Goal: Information Seeking & Learning: Find specific fact

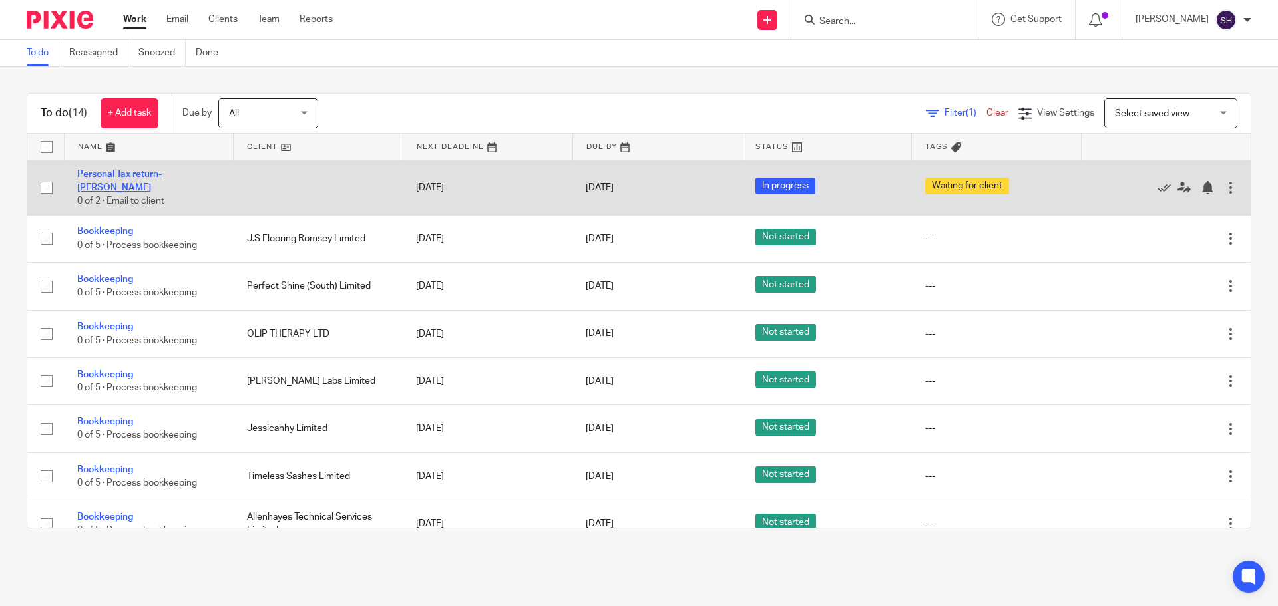
click at [156, 172] on link "Personal Tax return- [PERSON_NAME]" at bounding box center [119, 181] width 85 height 23
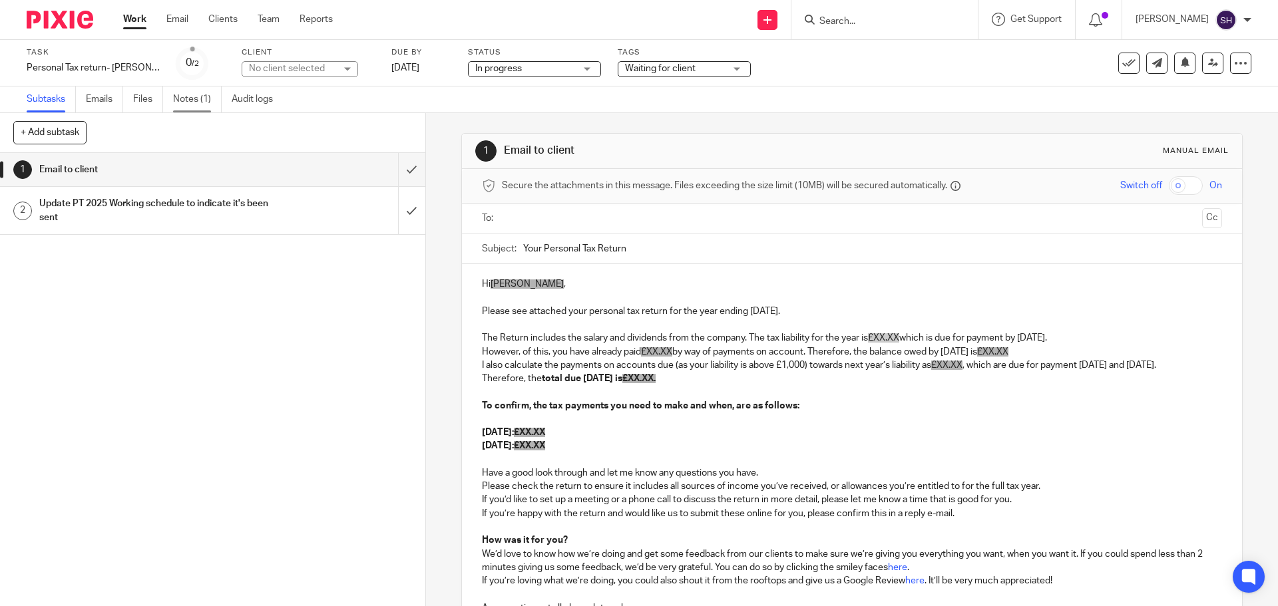
click at [186, 100] on link "Notes (1)" at bounding box center [197, 100] width 49 height 26
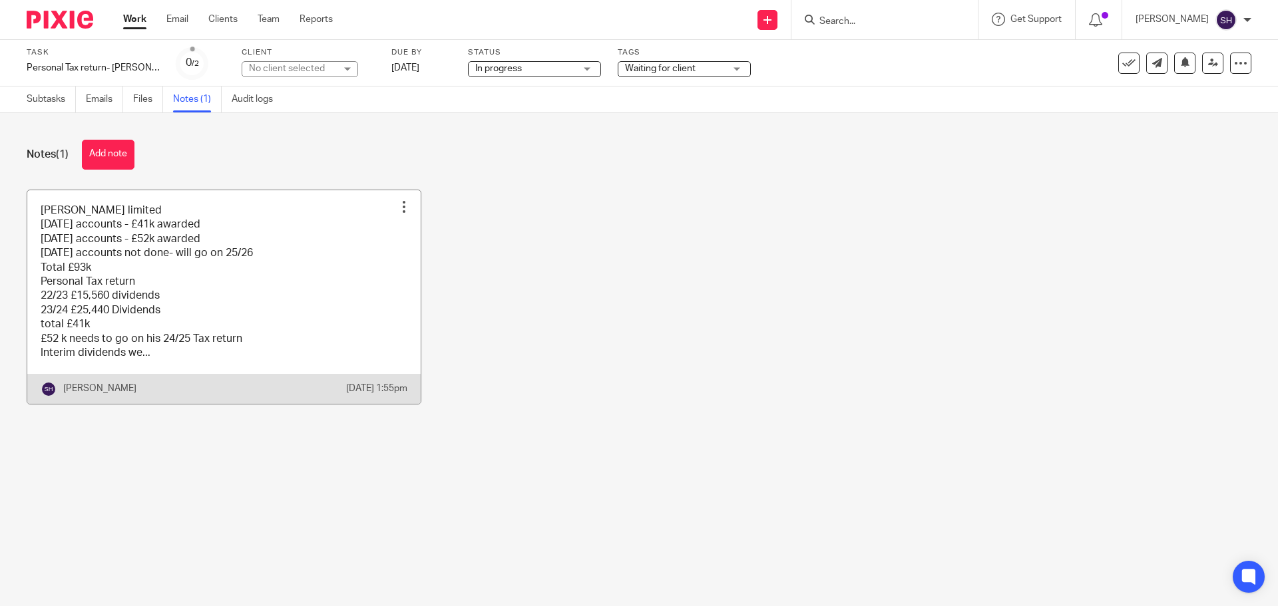
click at [237, 216] on link at bounding box center [223, 297] width 393 height 214
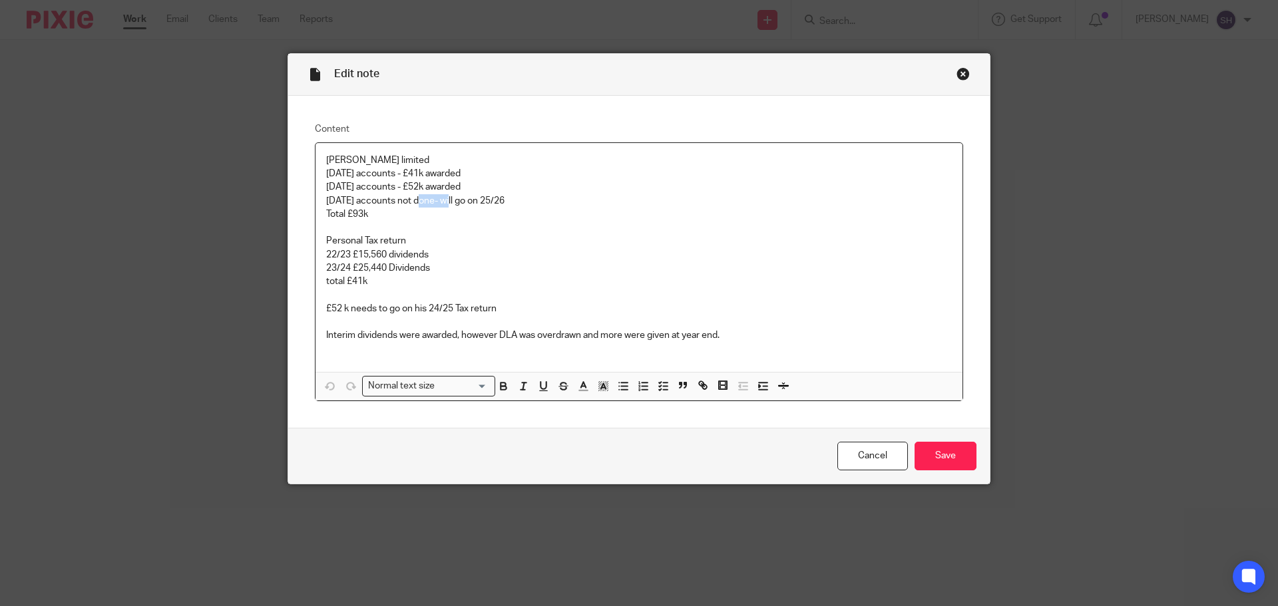
drag, startPoint x: 453, startPoint y: 201, endPoint x: 417, endPoint y: 200, distance: 35.3
click at [417, 200] on p "31/08/2025 accounts not done- will go on 25/26" at bounding box center [639, 200] width 626 height 13
click at [662, 206] on p "31/08/2025 accounts £32k - will go on 25/26" at bounding box center [639, 200] width 626 height 13
drag, startPoint x: 364, startPoint y: 280, endPoint x: 297, endPoint y: 280, distance: 66.6
click at [297, 280] on div "Content Owen O'sullivan limited 31/08/2023 accounts - £41k awarded 31/08/2024 a…" at bounding box center [638, 262] width 701 height 333
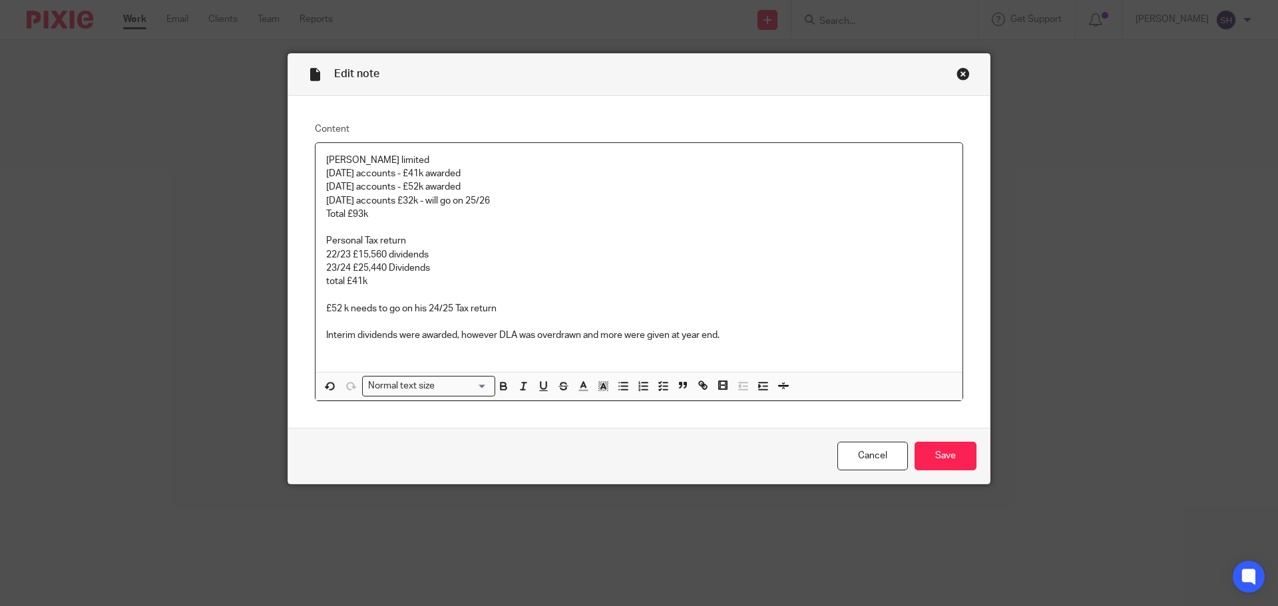
click at [540, 307] on p "£52 k needs to go on his 24/25 Tax return" at bounding box center [639, 308] width 626 height 13
click at [427, 228] on p at bounding box center [639, 227] width 626 height 13
click at [361, 214] on p "Total £93k" at bounding box center [639, 214] width 626 height 13
drag, startPoint x: 371, startPoint y: 280, endPoint x: 307, endPoint y: 277, distance: 64.0
click at [307, 277] on div "Content Owen O'sullivan limited 31/08/2023 accounts - £41k awarded 31/08/2024 a…" at bounding box center [638, 262] width 701 height 333
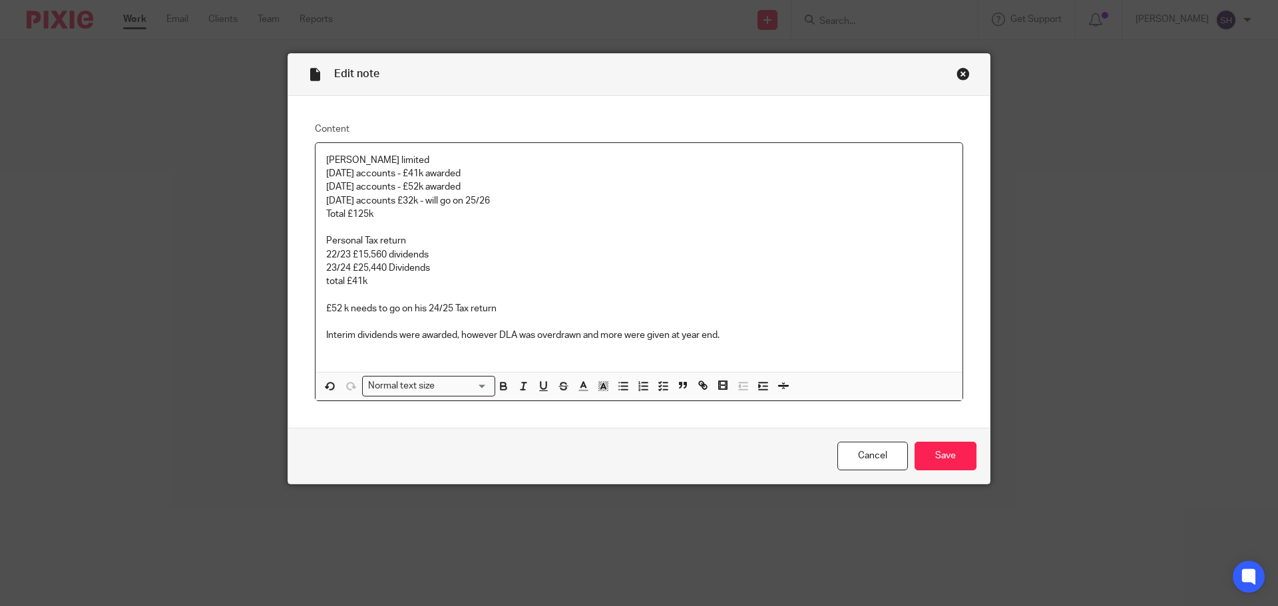
click at [394, 290] on p at bounding box center [639, 295] width 626 height 13
drag, startPoint x: 373, startPoint y: 278, endPoint x: 301, endPoint y: 278, distance: 71.9
click at [301, 278] on div "Content Owen O'sullivan limited 31/08/2023 accounts - £41k awarded 31/08/2024 a…" at bounding box center [638, 262] width 701 height 333
click at [367, 289] on p at bounding box center [639, 295] width 626 height 13
click at [367, 282] on p "24/25" at bounding box center [639, 281] width 626 height 13
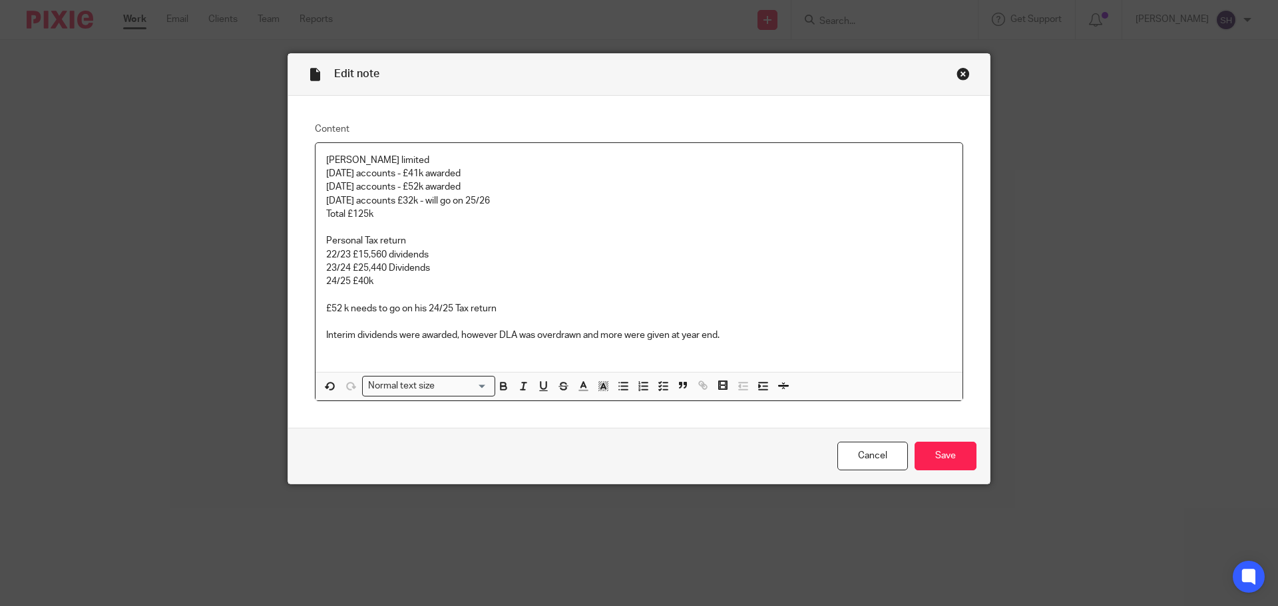
click at [333, 309] on p "£52 k needs to go on his 24/25 Tax return" at bounding box center [639, 308] width 626 height 13
click at [340, 309] on p "£52 k needs to go on his 24/25 Tax return" at bounding box center [639, 308] width 626 height 13
click at [385, 272] on p "23/24 £25,440 Dividends" at bounding box center [639, 268] width 626 height 13
click at [387, 282] on p "24/25 £40k" at bounding box center [639, 281] width 626 height 13
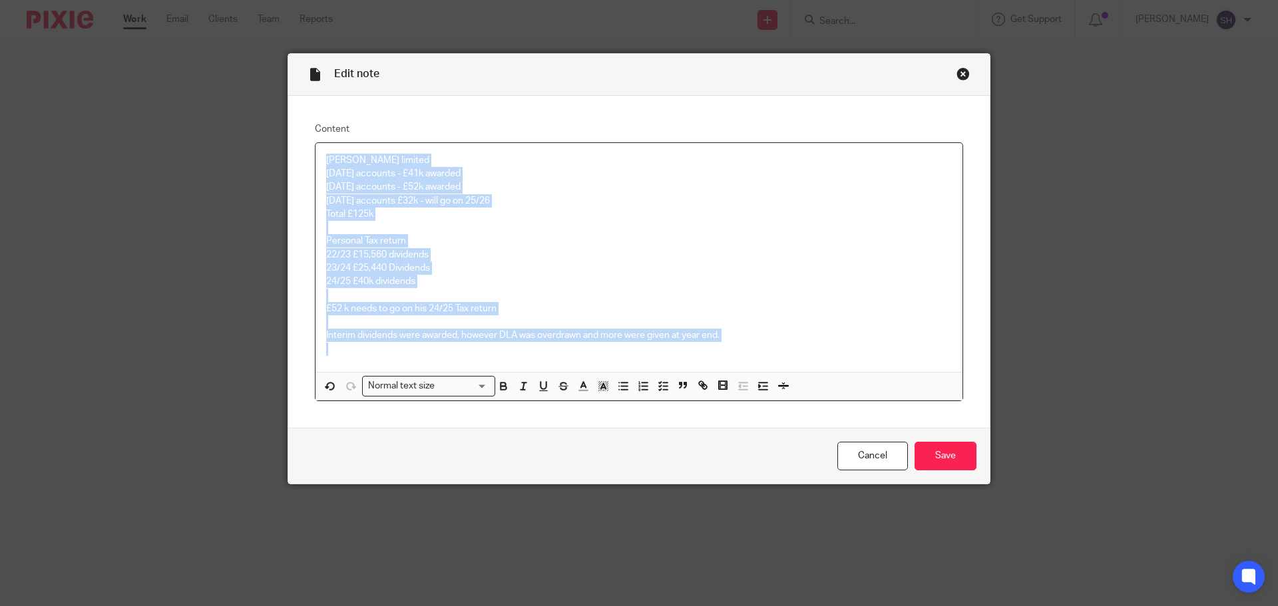
drag, startPoint x: 322, startPoint y: 161, endPoint x: 719, endPoint y: 342, distance: 436.0
click at [719, 342] on div "Owen O'sullivan limited 31/08/2023 accounts - £41k awarded 31/08/2024 accounts …" at bounding box center [638, 257] width 647 height 229
copy div "Owen O'sullivan limited 31/08/2023 accounts - £41k awarded 31/08/2024 accounts …"
click at [519, 314] on p "£52 k needs to go on his 24/25 Tax return" at bounding box center [639, 308] width 626 height 13
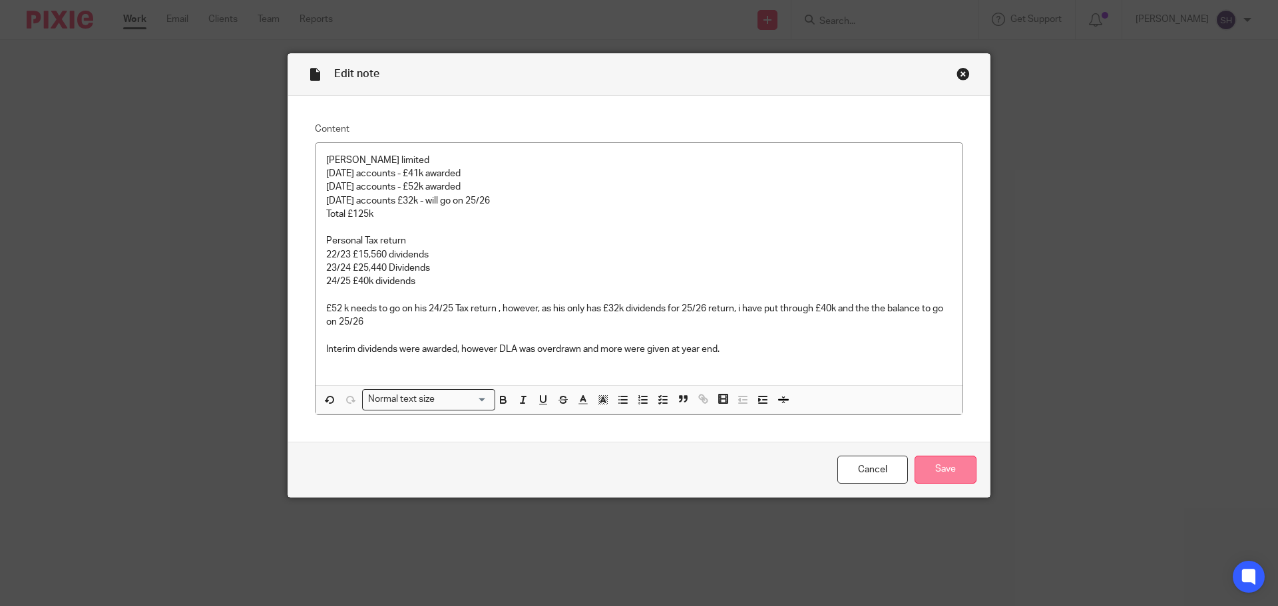
click at [945, 470] on input "Save" at bounding box center [945, 470] width 62 height 29
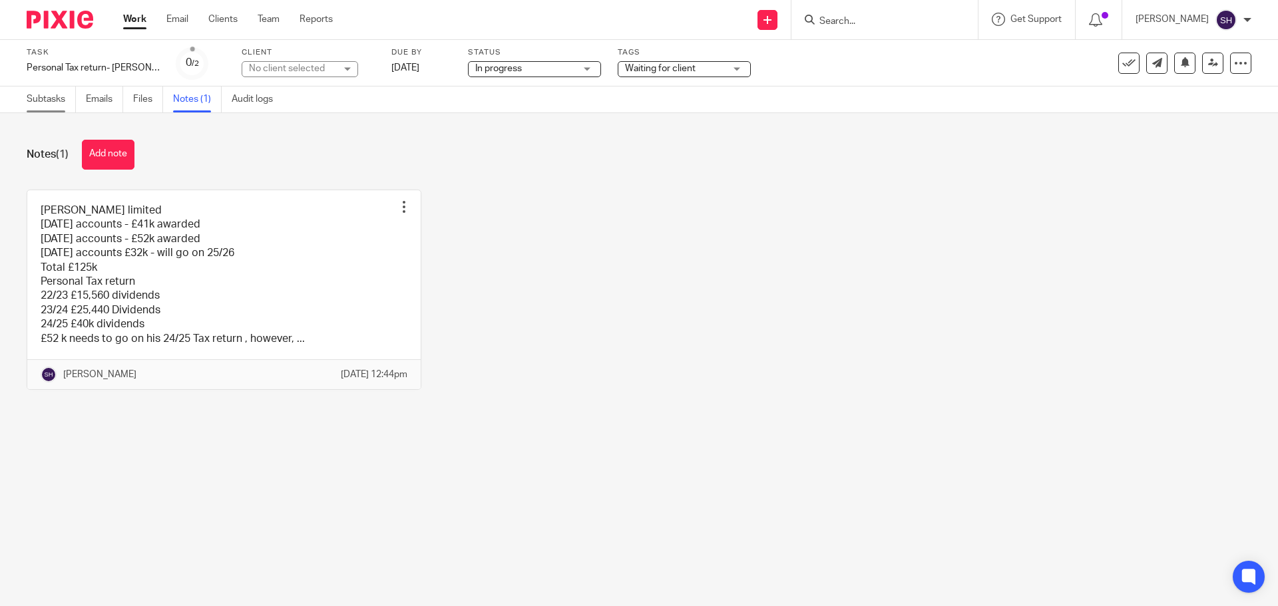
click at [69, 98] on link "Subtasks" at bounding box center [51, 100] width 49 height 26
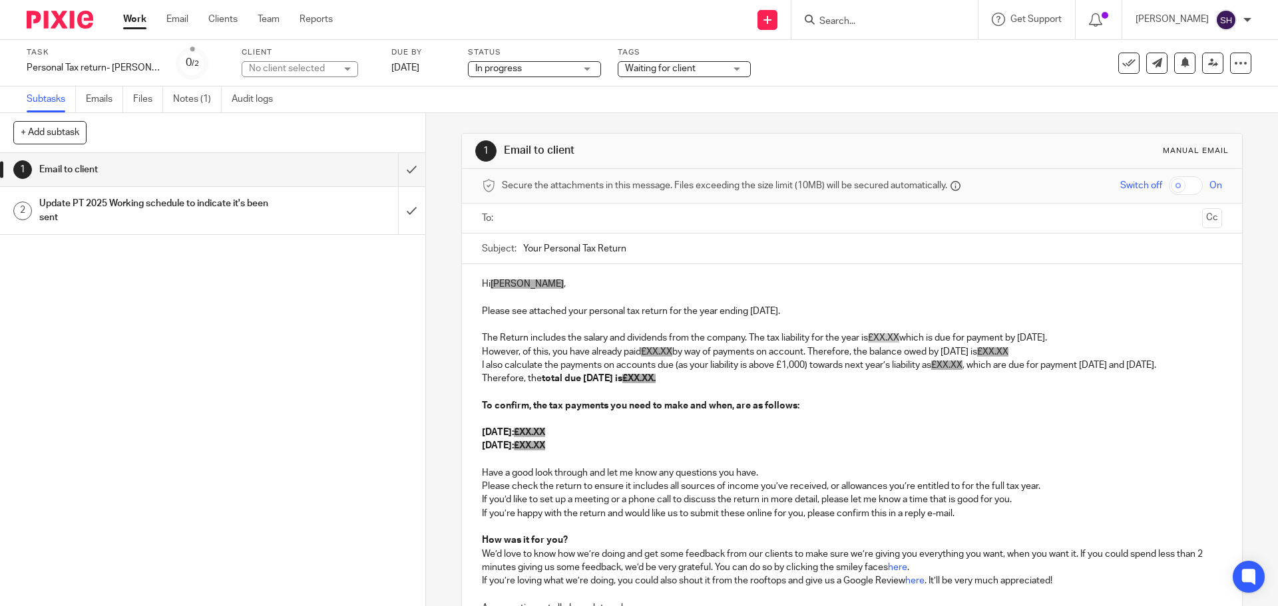
click at [801, 309] on p "Please see attached your personal tax return for the year ending [DATE]." at bounding box center [851, 311] width 739 height 13
click at [806, 307] on p "Please see attached your personal tax return for the year ending [DATE]." at bounding box center [851, 311] width 739 height 13
click at [1103, 333] on p "The Return includes the salary and dividends from the company. The tax liabilit…" at bounding box center [851, 337] width 739 height 13
click at [1095, 337] on p "The Return includes the salary and dividends from the company. The tax liabilit…" at bounding box center [851, 337] width 739 height 13
click at [1099, 338] on p "The Return includes the salary and dividends from the company. The tax liabilit…" at bounding box center [851, 337] width 739 height 13
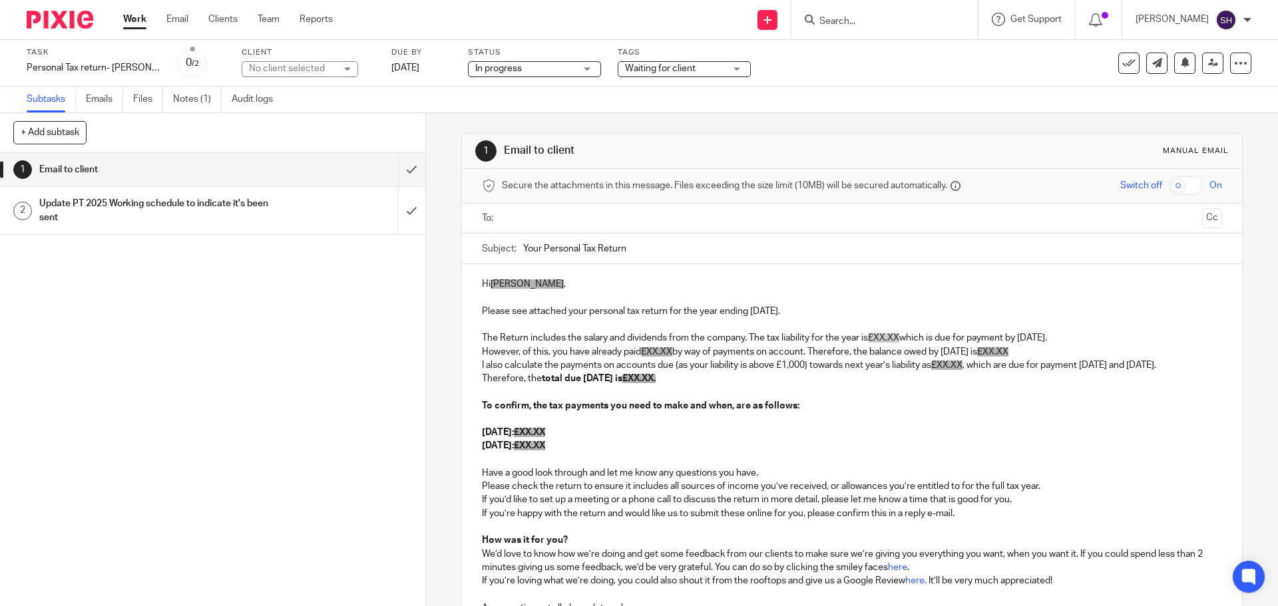
click at [1019, 351] on p "However, of this, you have already paid £XX.XX by way of payments on account. T…" at bounding box center [851, 351] width 739 height 13
click at [1024, 351] on p "However, of this, you have already paid £XX.XX by way of payments on account. T…" at bounding box center [851, 351] width 739 height 13
click at [1164, 363] on p "I also calculate the payments on accounts due (as your liability is above £1,00…" at bounding box center [851, 365] width 739 height 13
click at [540, 372] on p "I also calculate the payments on accounts due (as your liability is above £1,00…" at bounding box center [851, 365] width 739 height 13
click at [657, 385] on p "Therefore, the total due 31st January 2025 is £XX.XX." at bounding box center [851, 378] width 739 height 13
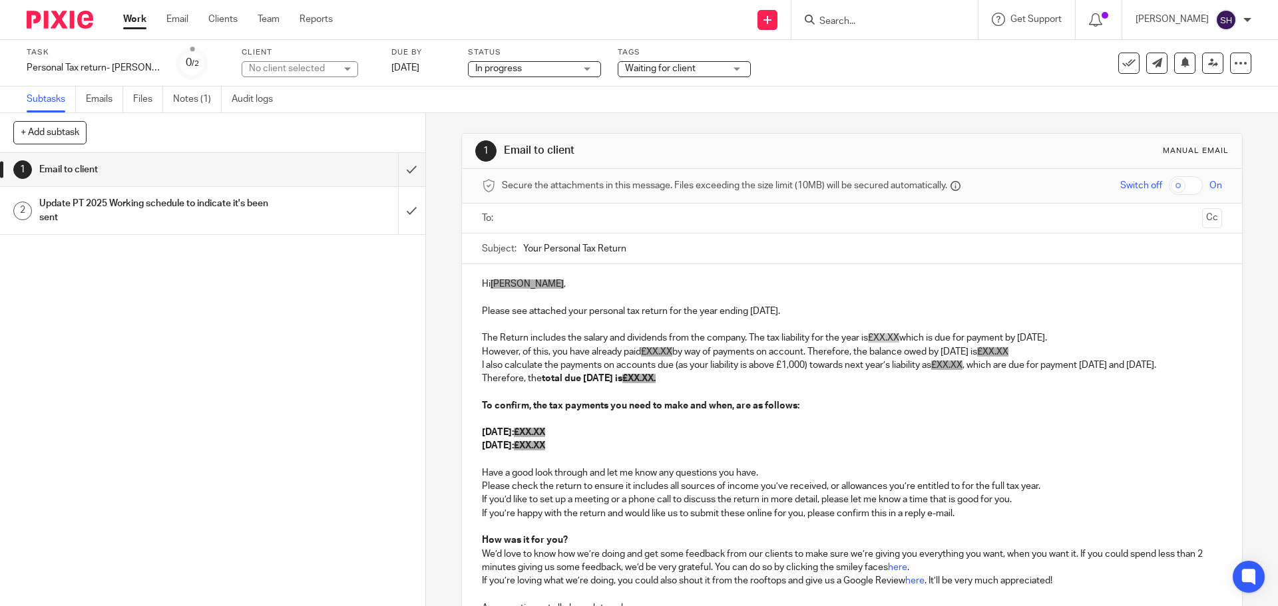
click at [656, 383] on strong "total due 31st January 2025 is £XX.XX." at bounding box center [599, 378] width 114 height 9
click at [536, 437] on strong "January 2025: £XX.XX" at bounding box center [513, 432] width 63 height 9
click at [522, 451] on strong "July 2025: £XX.XX" at bounding box center [513, 445] width 63 height 9
click at [1208, 67] on icon at bounding box center [1213, 63] width 10 height 10
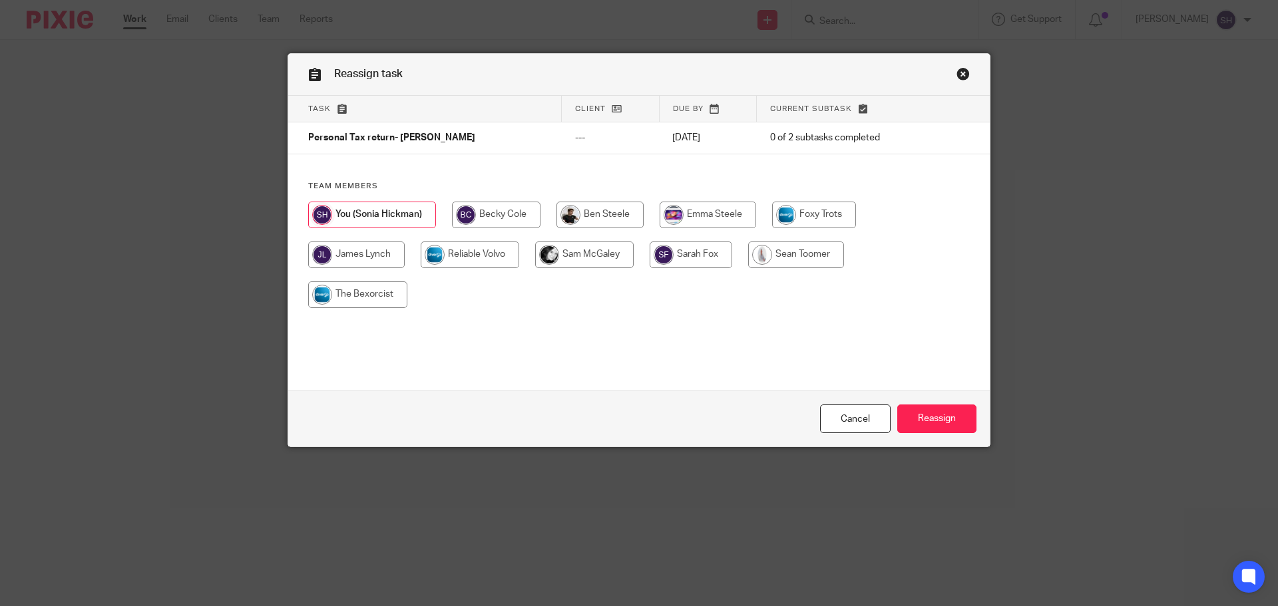
click at [491, 208] on input "radio" at bounding box center [496, 215] width 89 height 27
radio input "true"
click at [923, 421] on input "Reassign" at bounding box center [936, 419] width 79 height 29
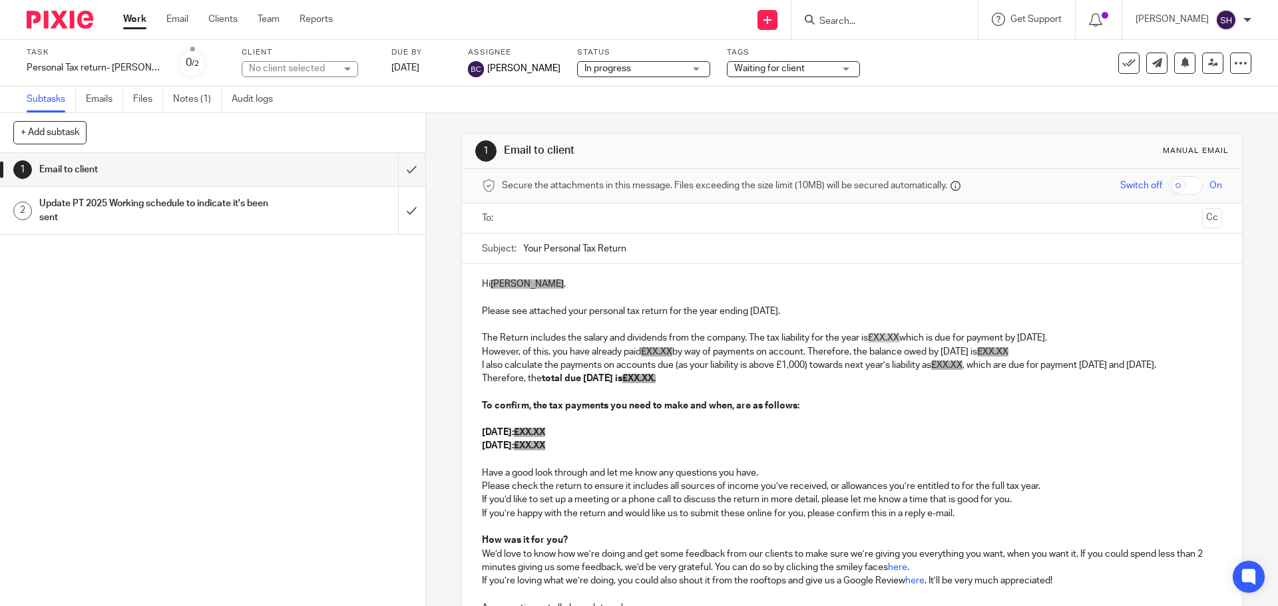
click at [144, 23] on link "Work" at bounding box center [134, 19] width 23 height 13
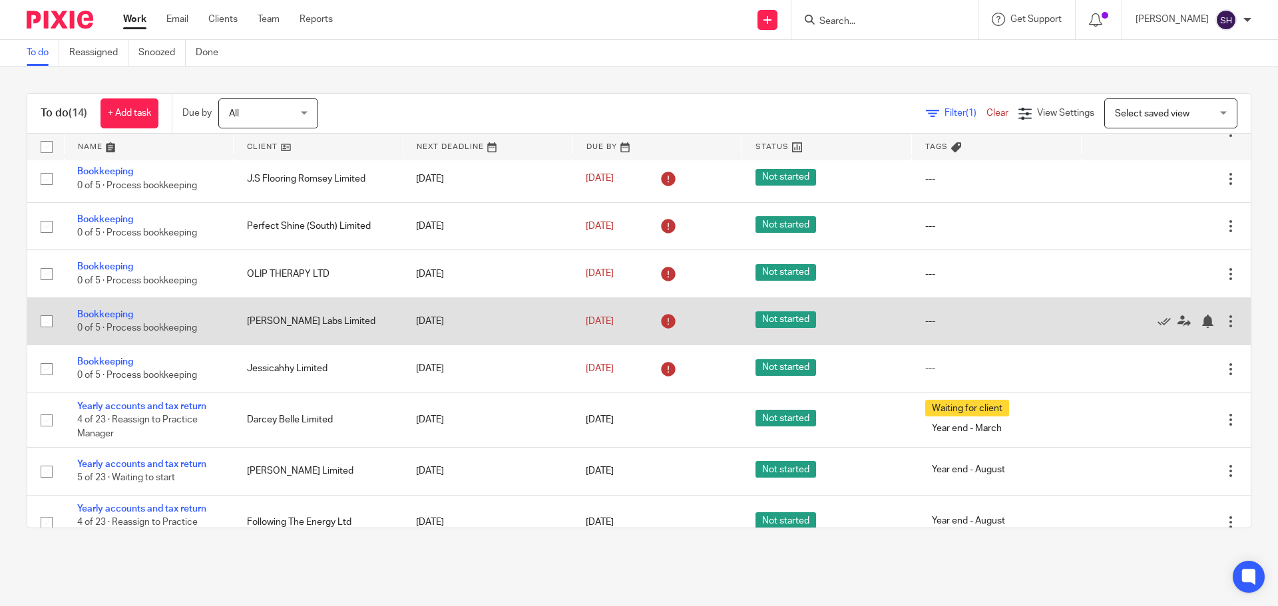
scroll to position [266, 0]
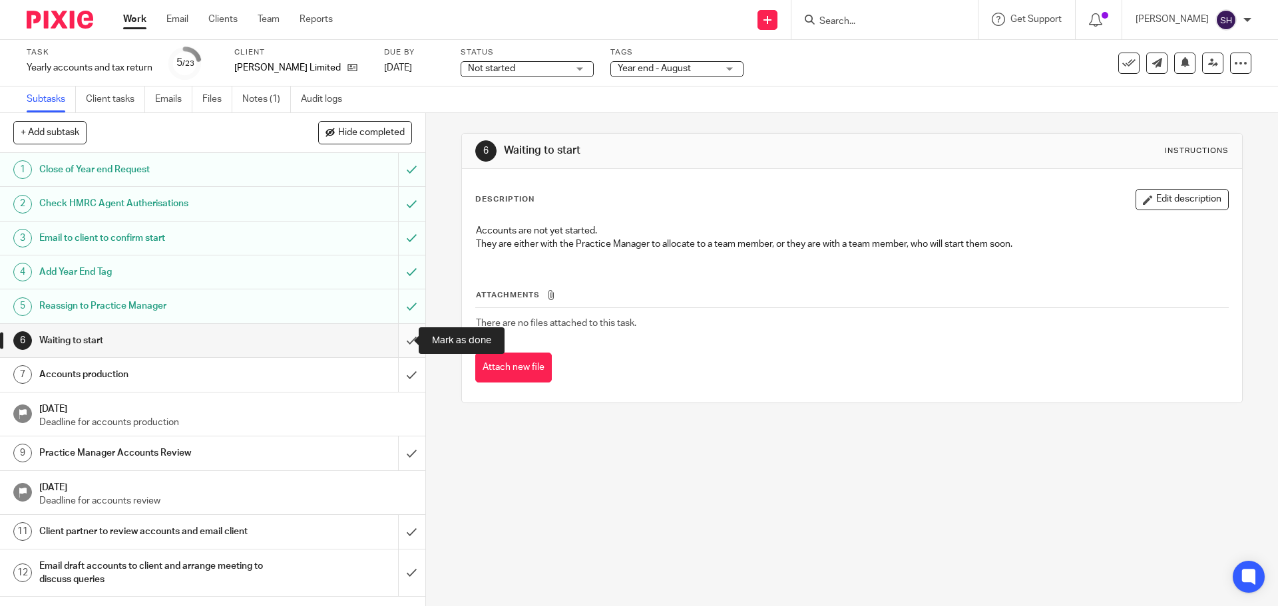
click at [392, 343] on input "submit" at bounding box center [212, 340] width 425 height 33
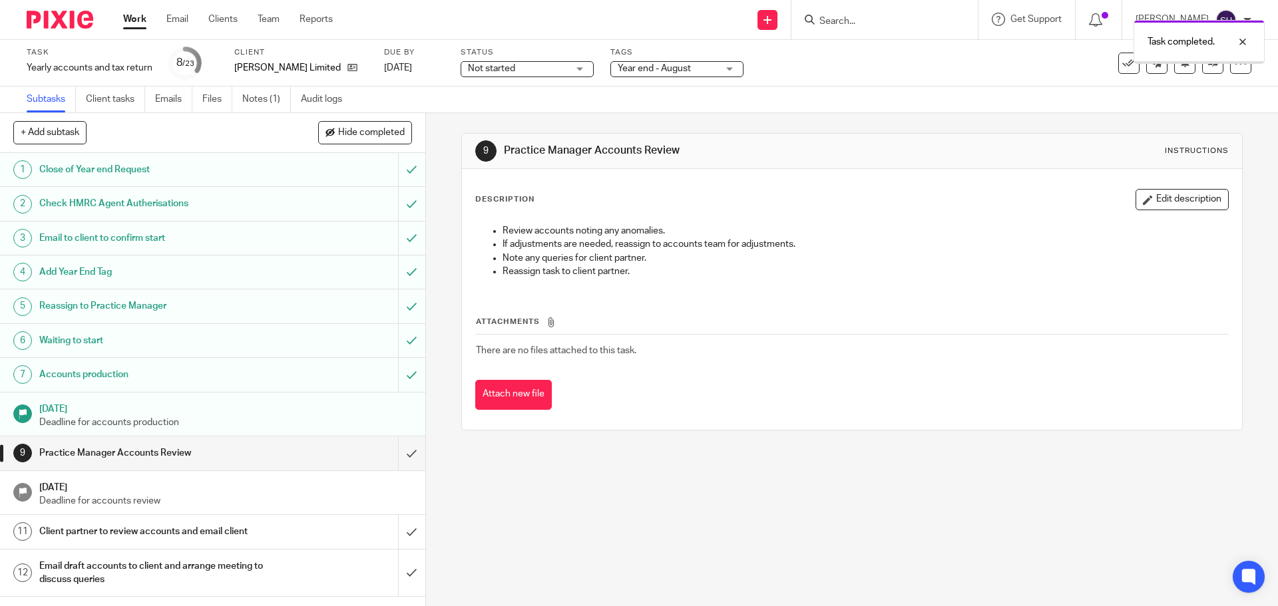
click at [514, 67] on span "Not started" at bounding box center [491, 68] width 47 height 9
click at [489, 114] on span "In progress" at bounding box center [494, 116] width 47 height 9
click at [1205, 72] on link at bounding box center [1212, 63] width 21 height 21
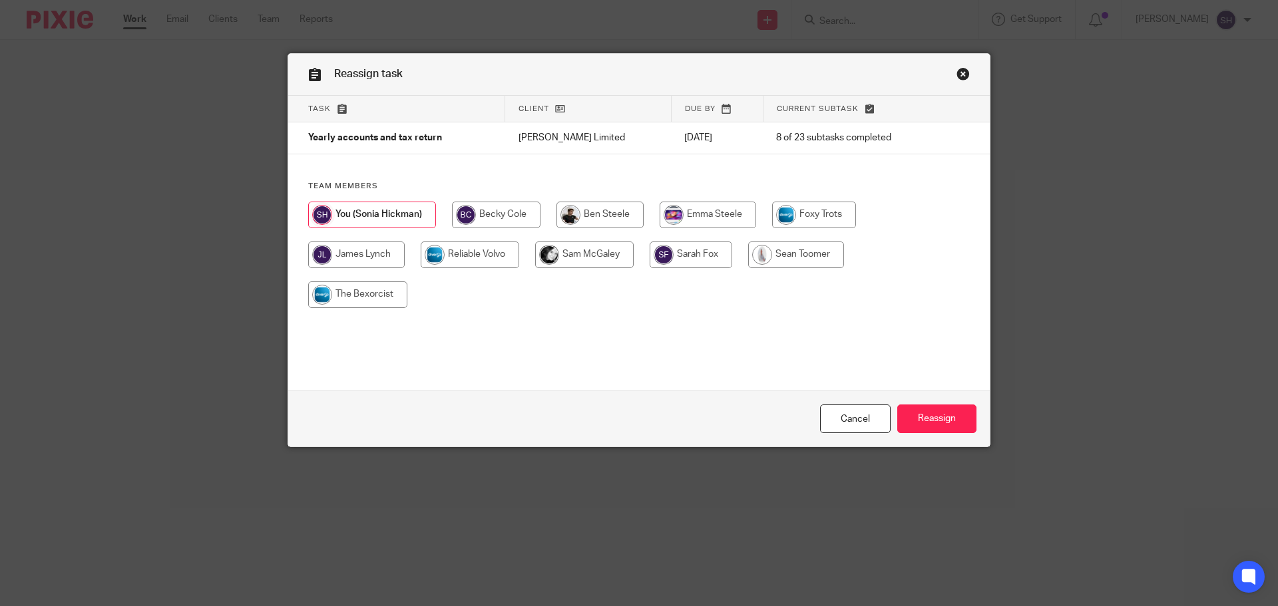
click at [503, 207] on input "radio" at bounding box center [496, 215] width 89 height 27
radio input "true"
click at [918, 417] on input "Reassign" at bounding box center [936, 419] width 79 height 29
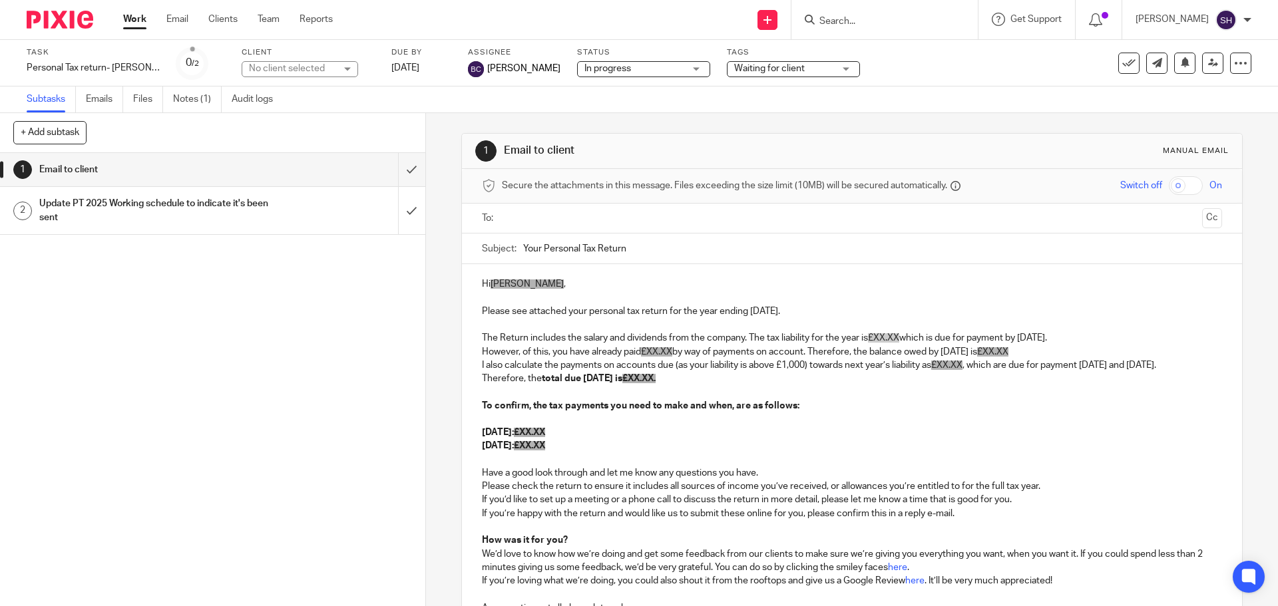
click at [125, 21] on link "Work" at bounding box center [134, 19] width 23 height 13
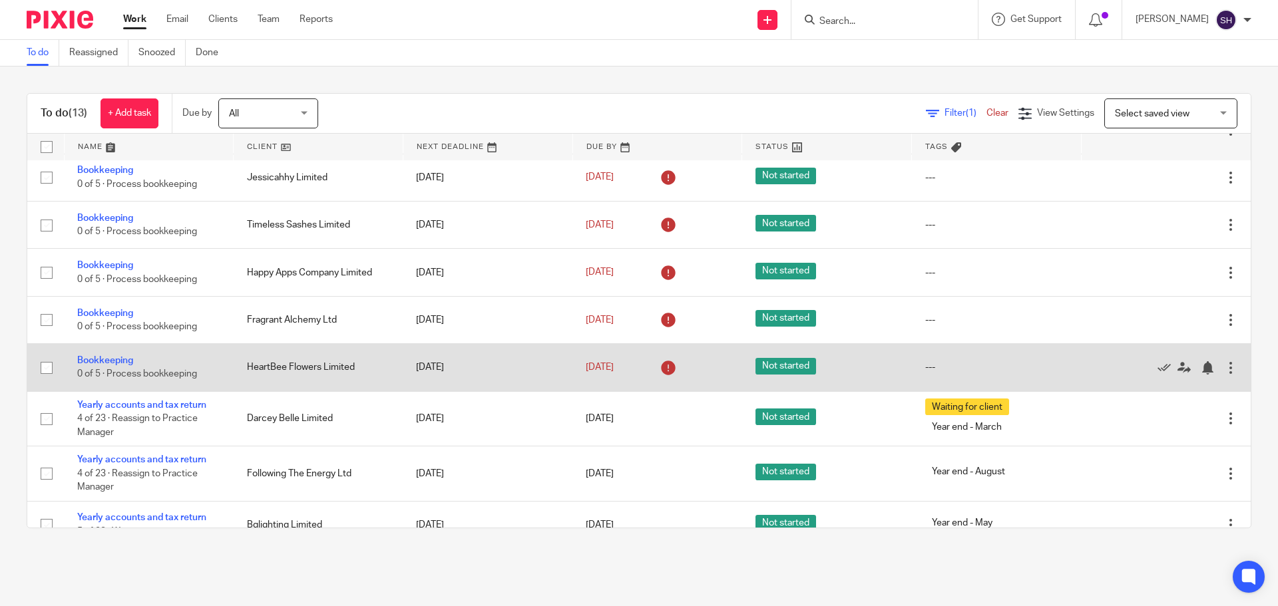
scroll to position [265, 0]
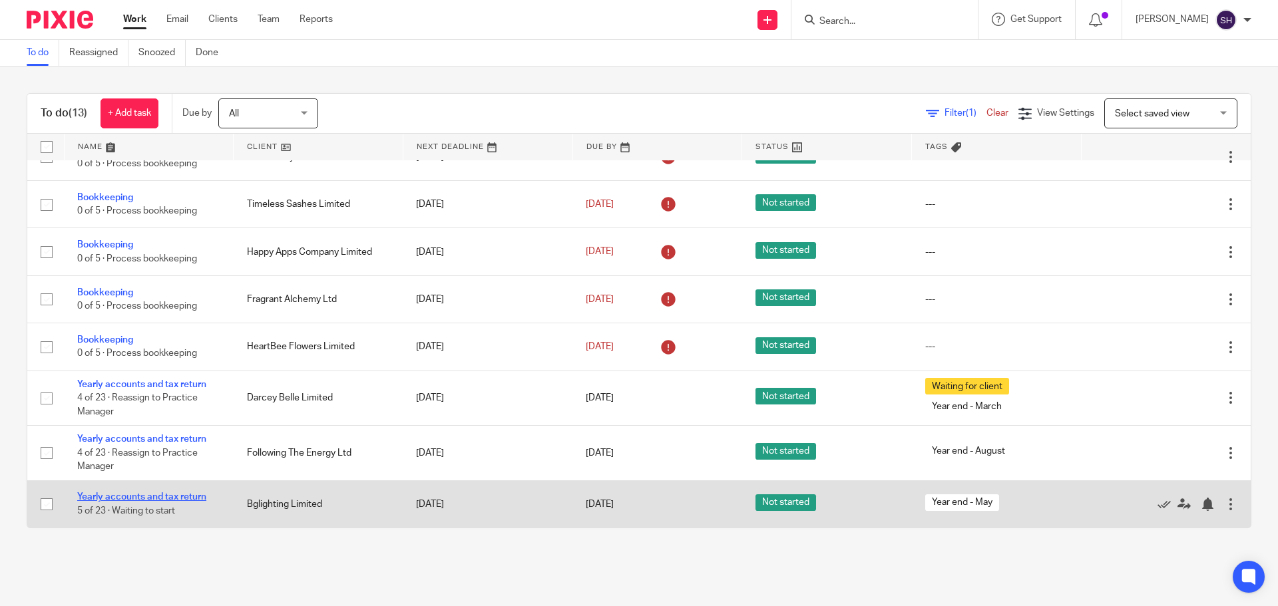
drag, startPoint x: 154, startPoint y: 502, endPoint x: 128, endPoint y: 500, distance: 26.0
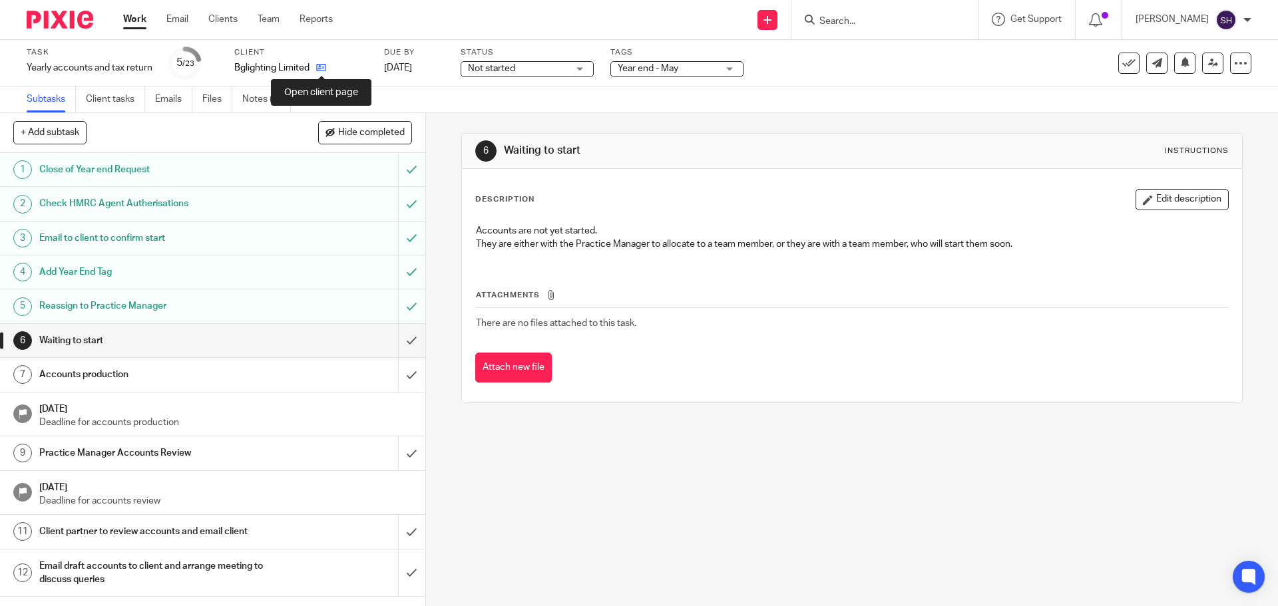
click at [324, 69] on icon at bounding box center [321, 68] width 10 height 10
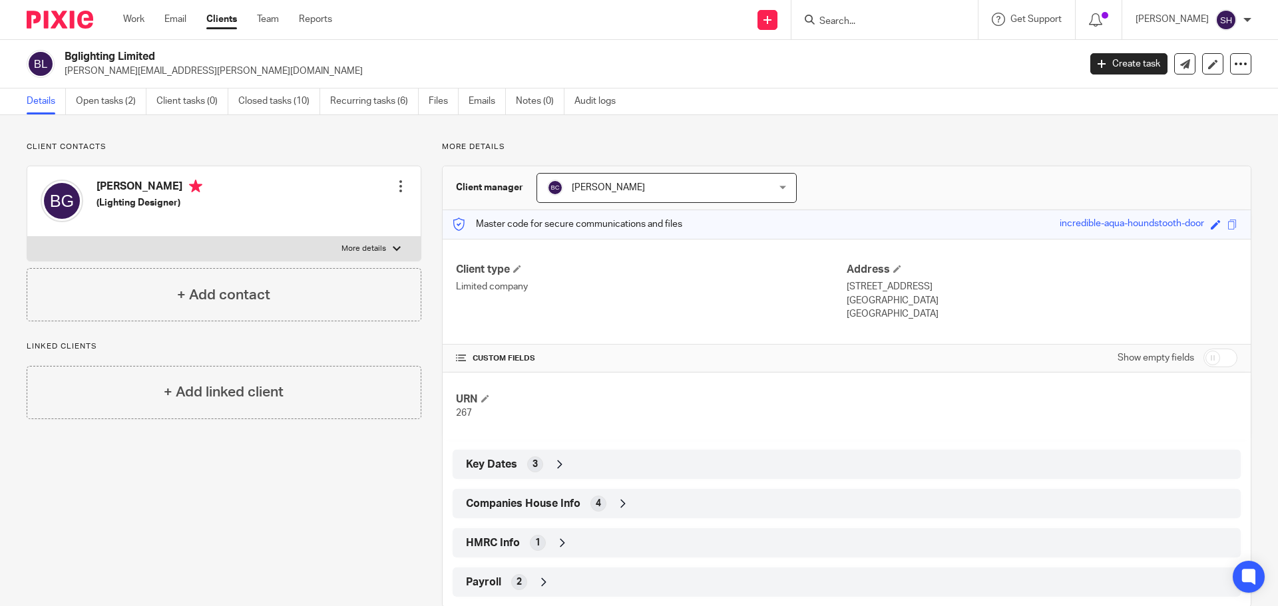
click at [527, 504] on span "Companies House Info" at bounding box center [523, 504] width 114 height 14
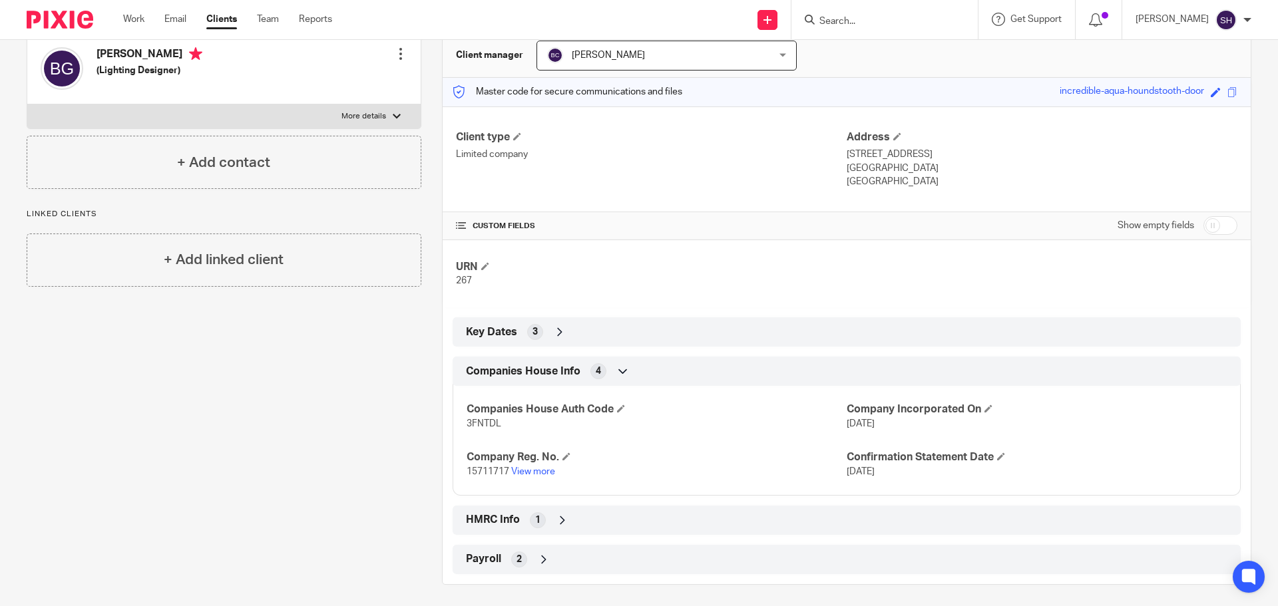
scroll to position [138, 0]
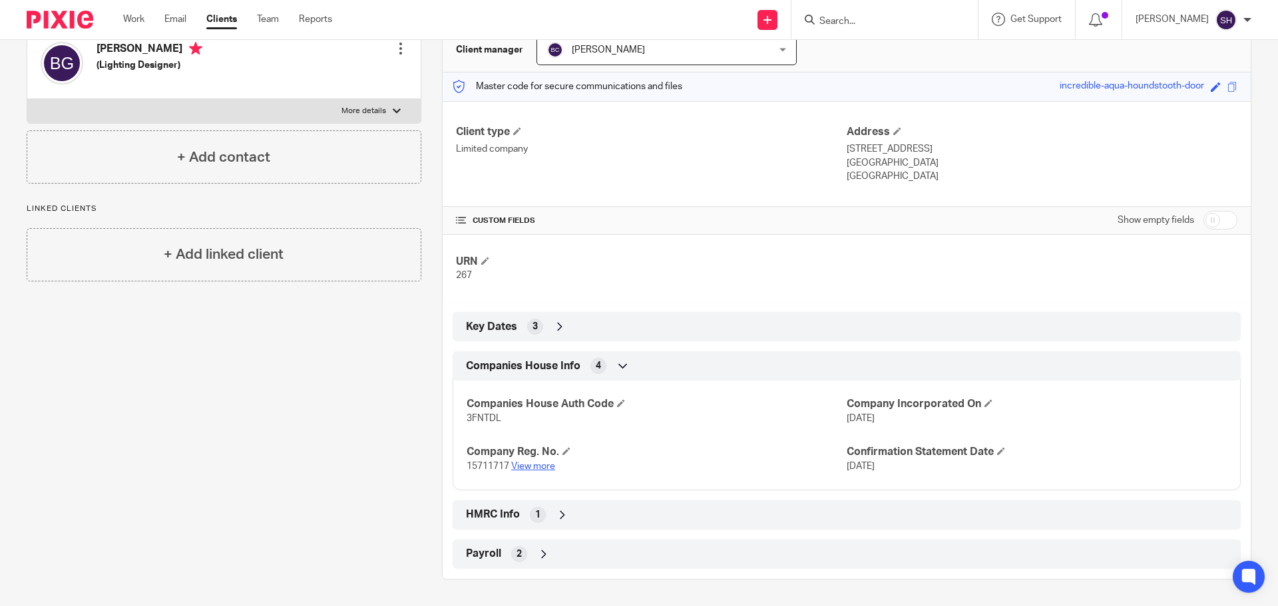
click at [527, 466] on link "View more" at bounding box center [533, 466] width 44 height 9
click at [606, 508] on div "HMRC Info 1" at bounding box center [847, 515] width 768 height 23
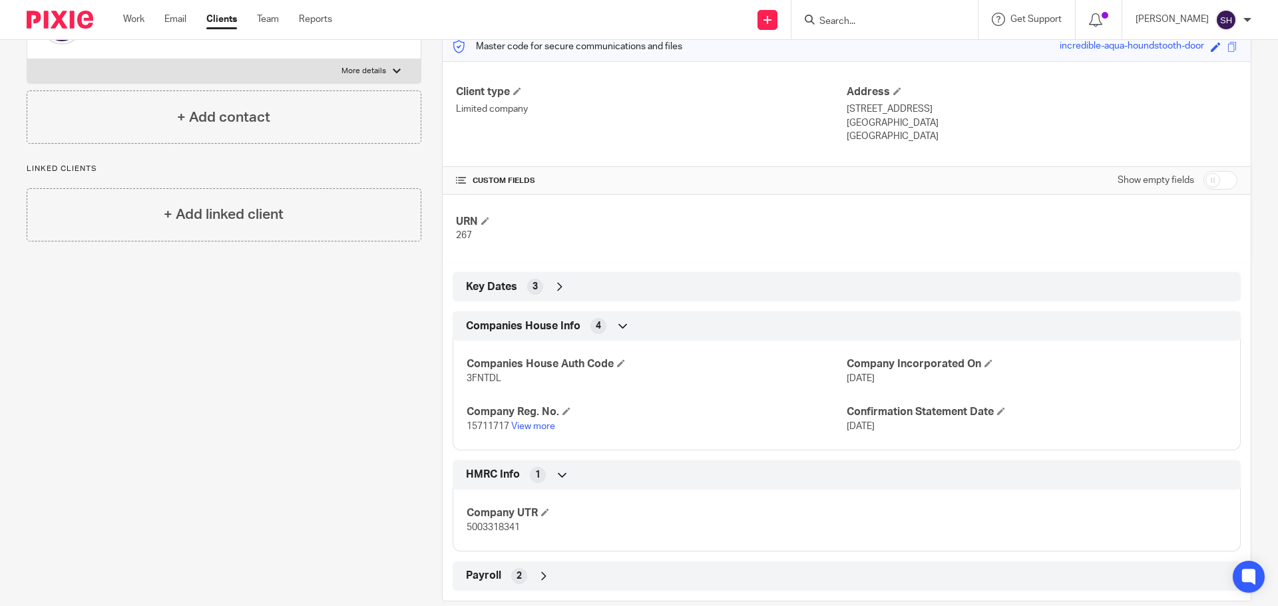
scroll to position [200, 0]
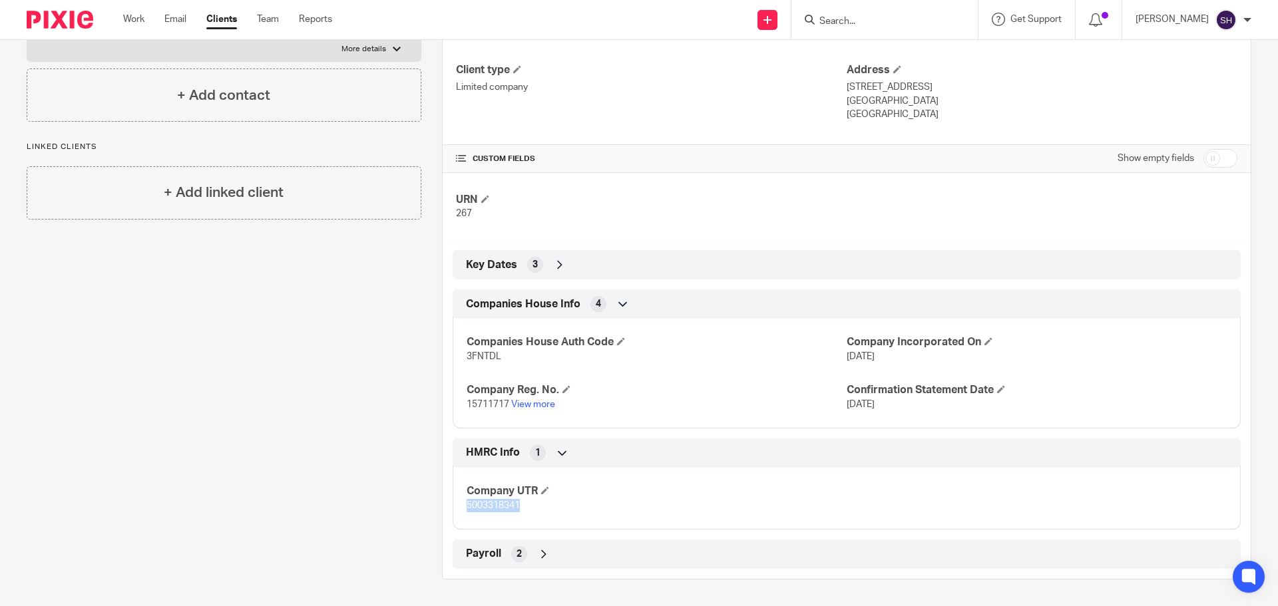
drag, startPoint x: 520, startPoint y: 504, endPoint x: 462, endPoint y: 508, distance: 58.1
click at [462, 508] on div "Company UTR 5003318341" at bounding box center [847, 494] width 788 height 72
copy span "5003318341"
drag, startPoint x: 502, startPoint y: 361, endPoint x: 456, endPoint y: 363, distance: 46.0
click at [456, 363] on div "Companies House Auth Code 3FNTDL Company Incorporated On 10 May 2024 Company Re…" at bounding box center [847, 369] width 788 height 120
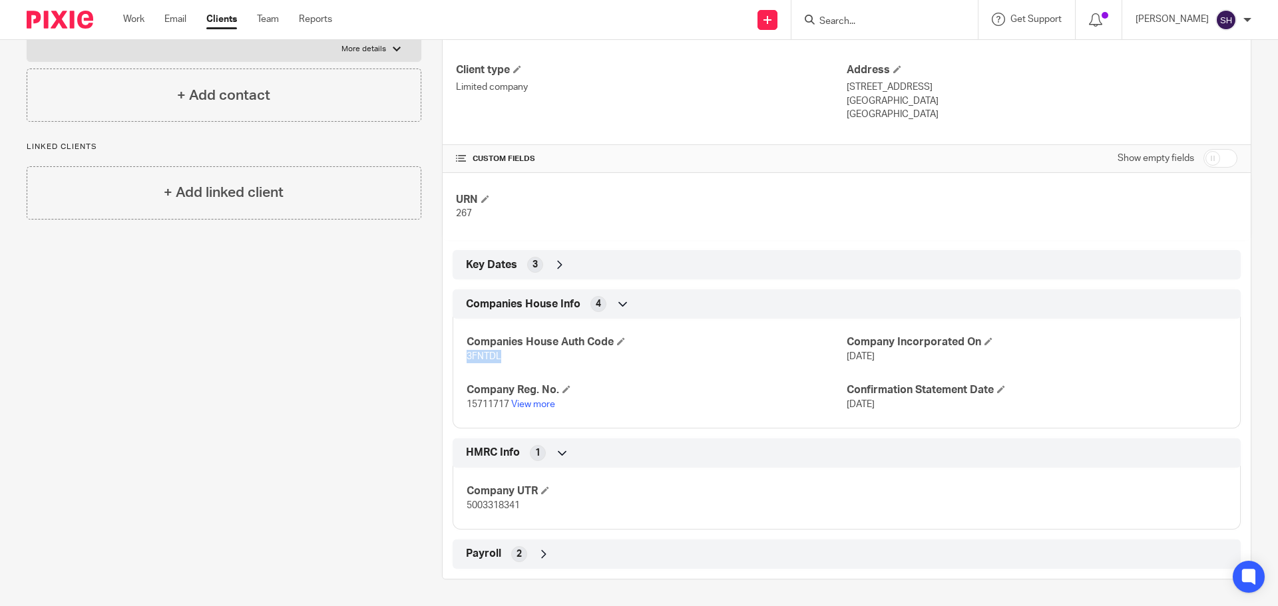
copy span "3FNTDL"
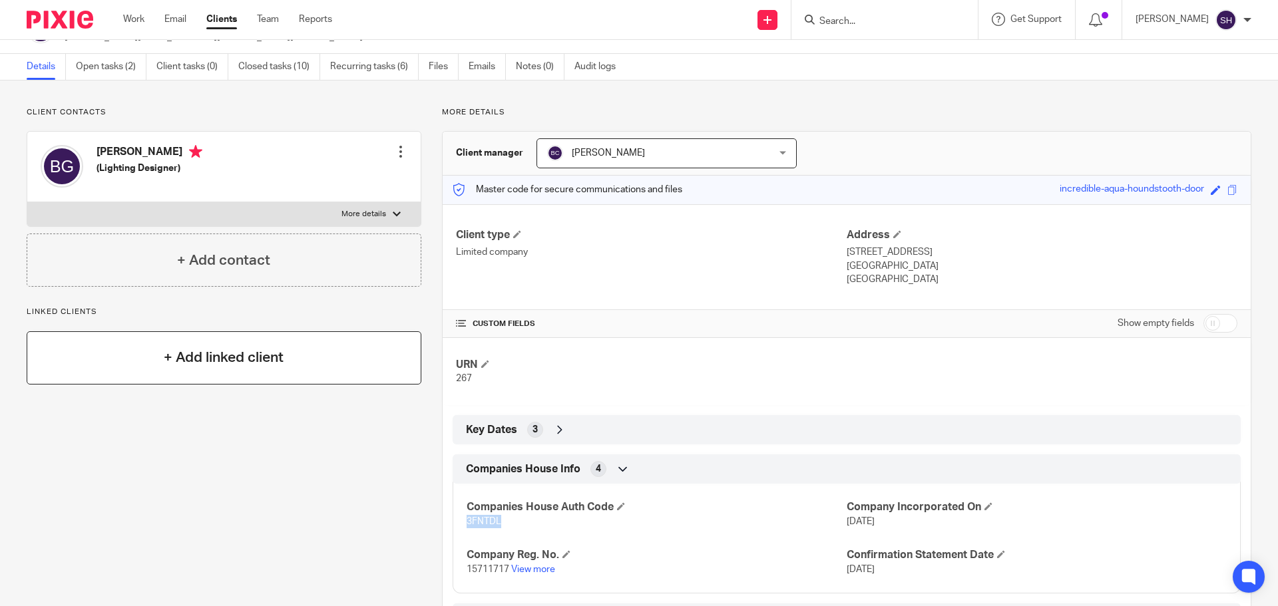
scroll to position [0, 0]
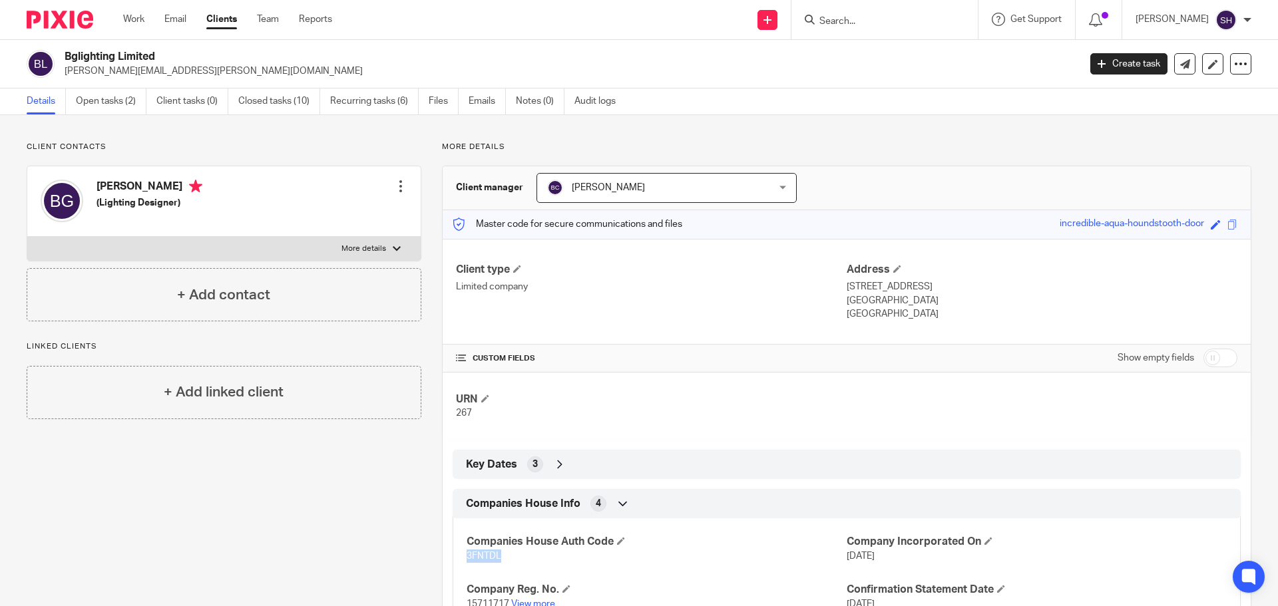
click at [214, 252] on label "More details" at bounding box center [223, 249] width 393 height 24
click at [27, 237] on input "More details" at bounding box center [27, 236] width 1 height 1
checkbox input "true"
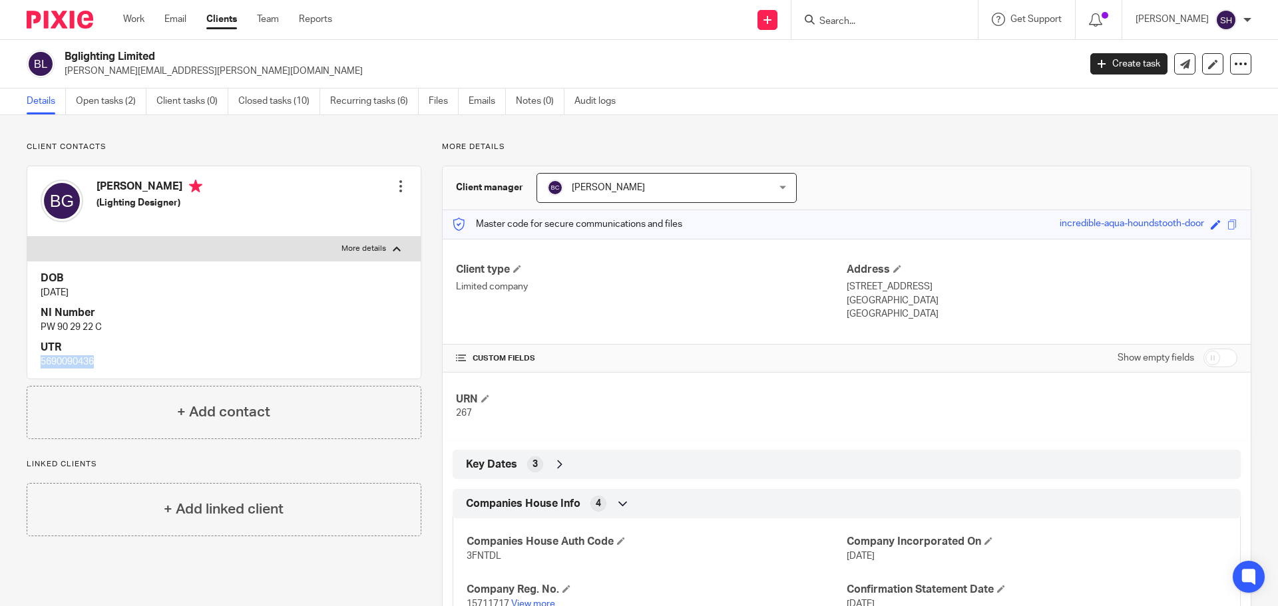
drag, startPoint x: 95, startPoint y: 359, endPoint x: 30, endPoint y: 365, distance: 65.4
click at [30, 365] on div "DOB 23 Jun 1997 NI Number PW 90 29 22 C UTR 5690090436" at bounding box center [223, 319] width 393 height 117
copy p "5690090436"
click at [479, 95] on link "Emails" at bounding box center [487, 102] width 37 height 26
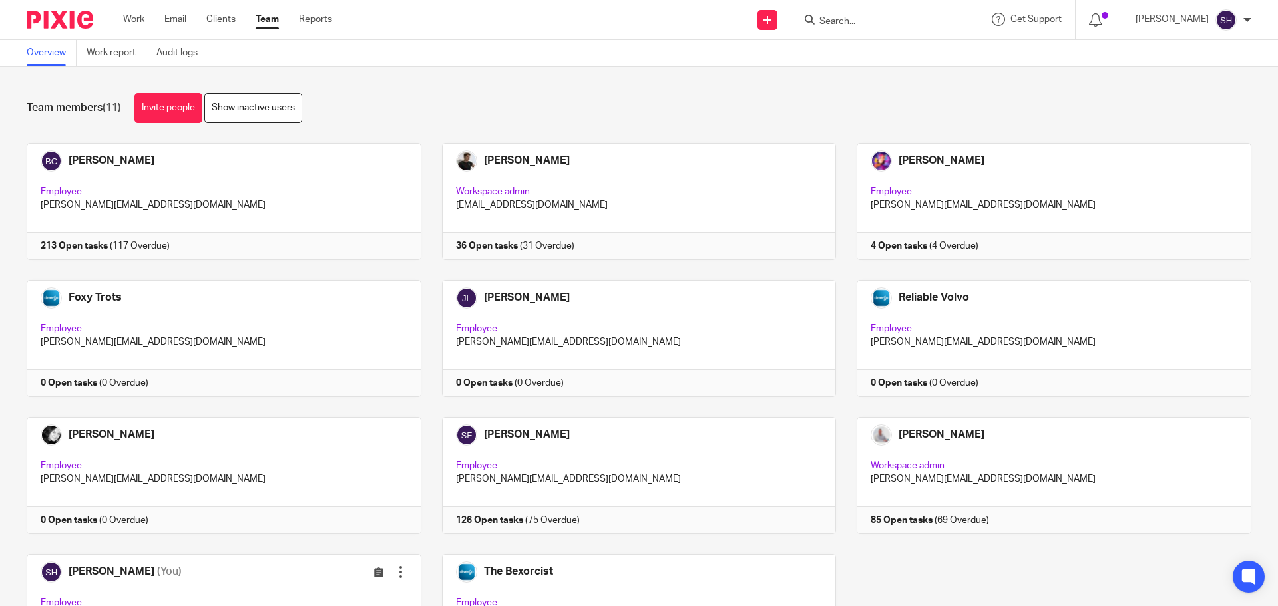
click at [903, 22] on input "Search" at bounding box center [878, 22] width 120 height 12
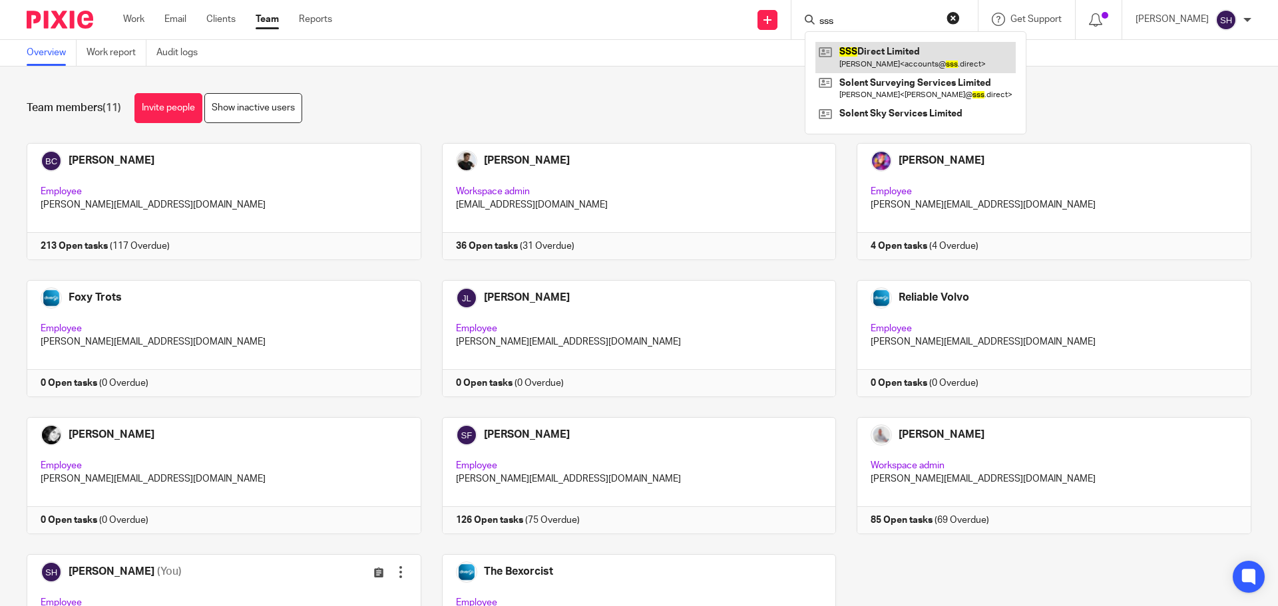
type input "sss"
click at [879, 57] on link at bounding box center [915, 57] width 200 height 31
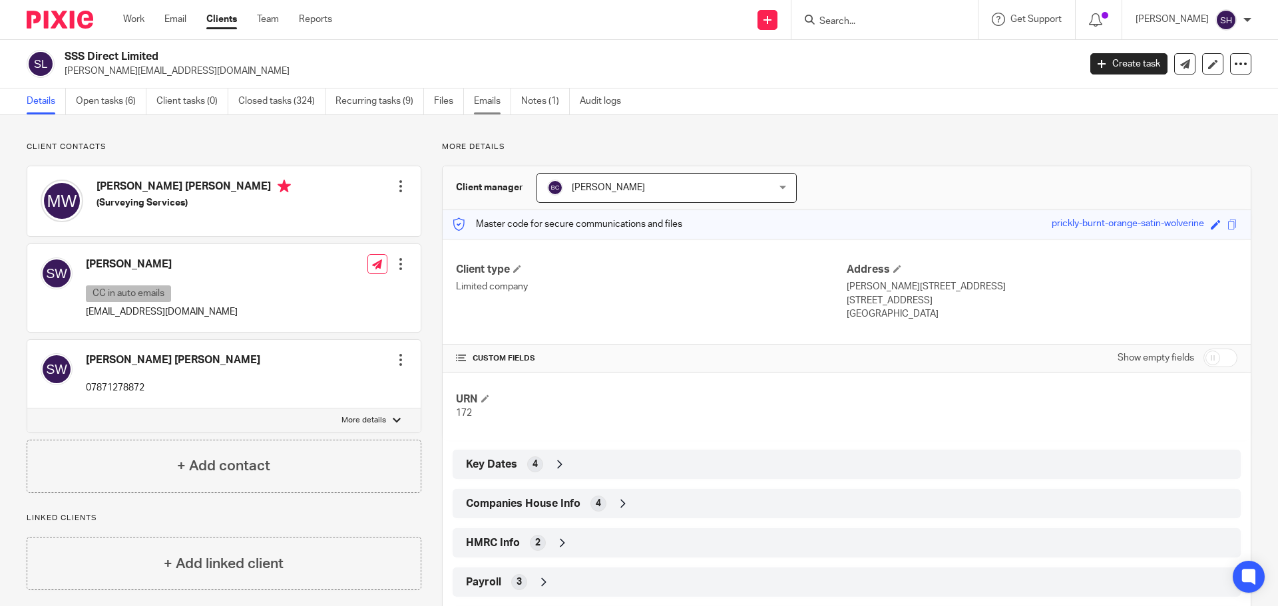
click at [489, 98] on link "Emails" at bounding box center [492, 102] width 37 height 26
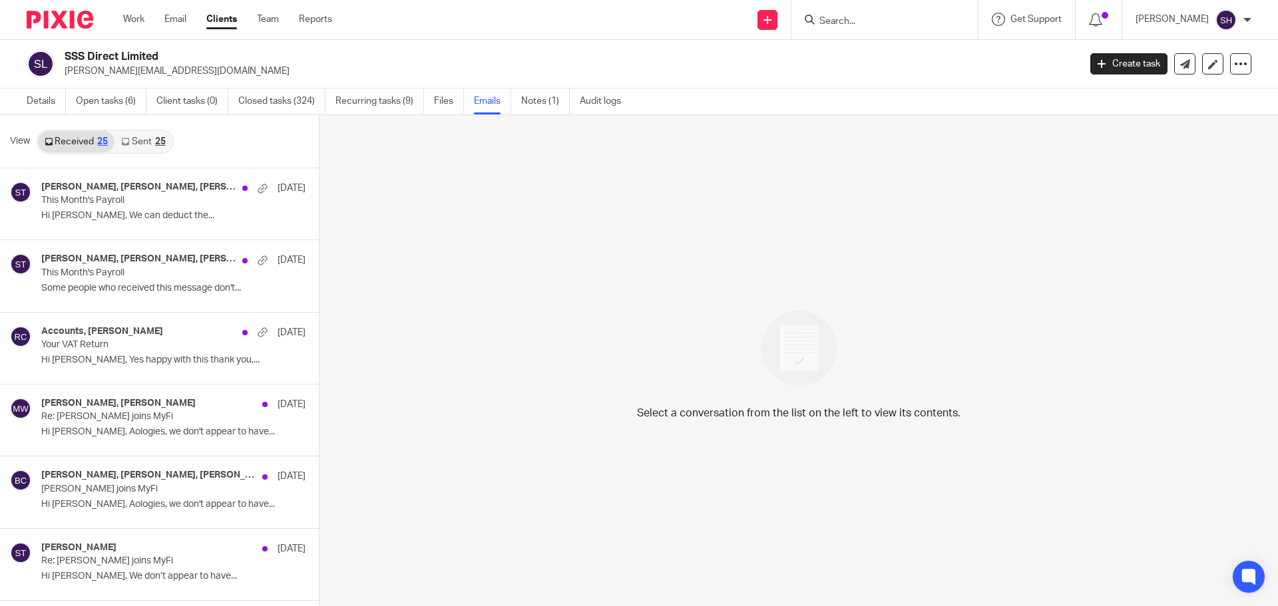
click at [143, 136] on link "Sent 25" at bounding box center [142, 141] width 57 height 21
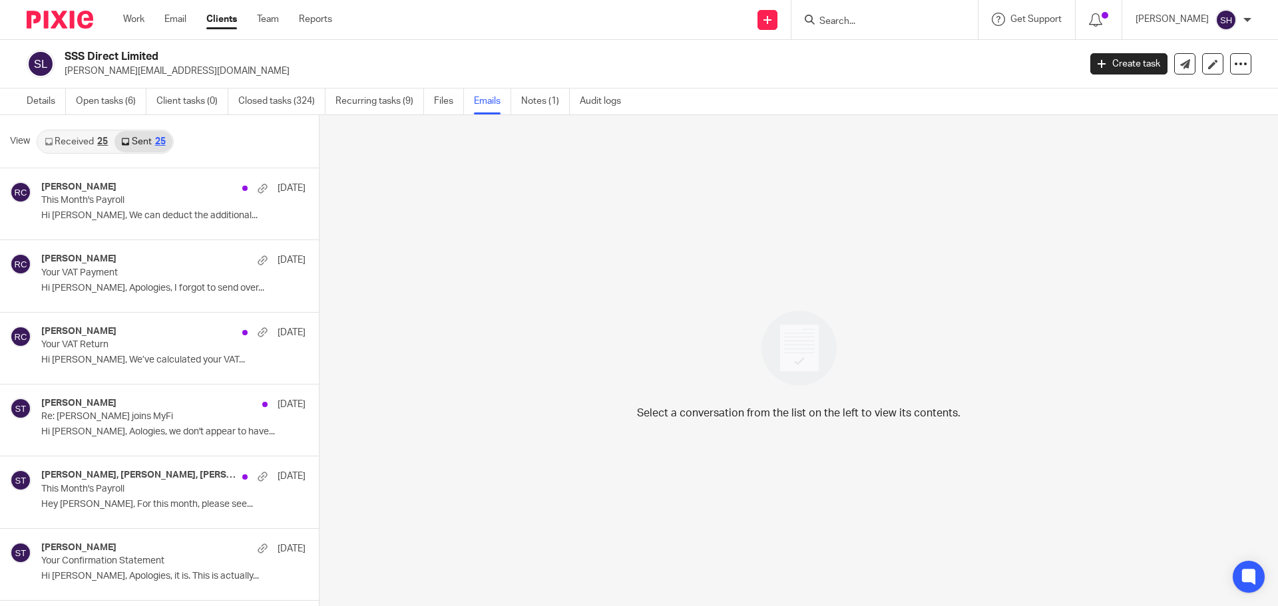
scroll to position [2, 0]
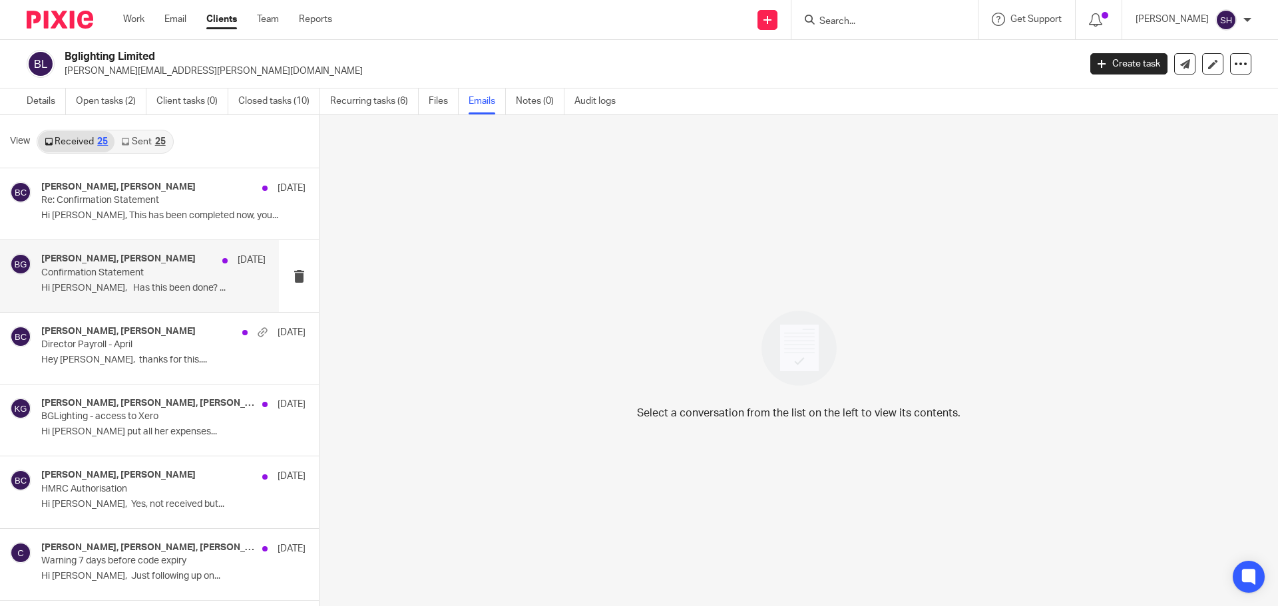
click at [107, 299] on div "[PERSON_NAME], [PERSON_NAME] [DATE] Confirmation Statement Hi [PERSON_NAME], Ha…" at bounding box center [139, 275] width 279 height 71
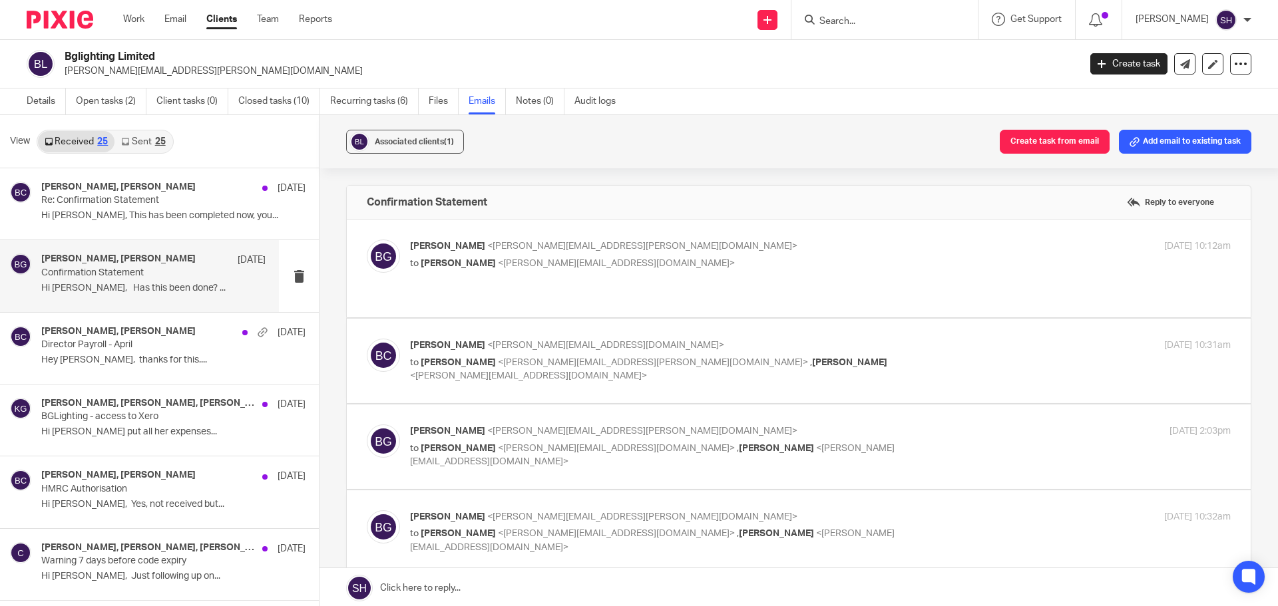
click at [578, 295] on label at bounding box center [799, 269] width 904 height 98
click at [367, 240] on input "checkbox" at bounding box center [366, 239] width 1 height 1
checkbox input "true"
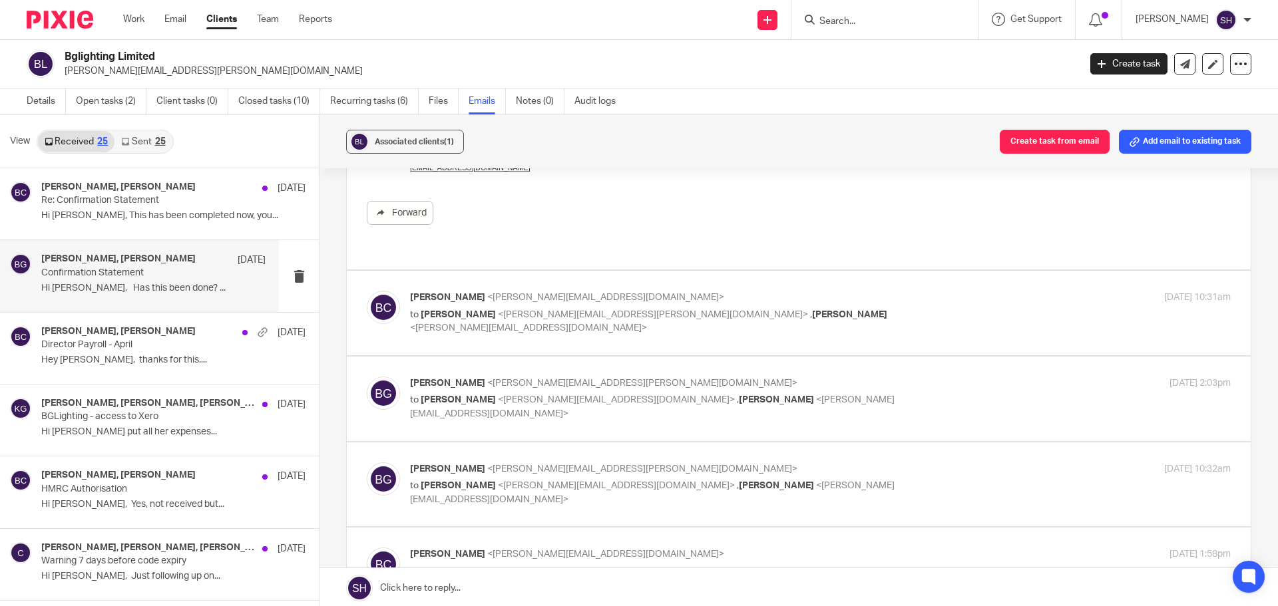
scroll to position [333, 0]
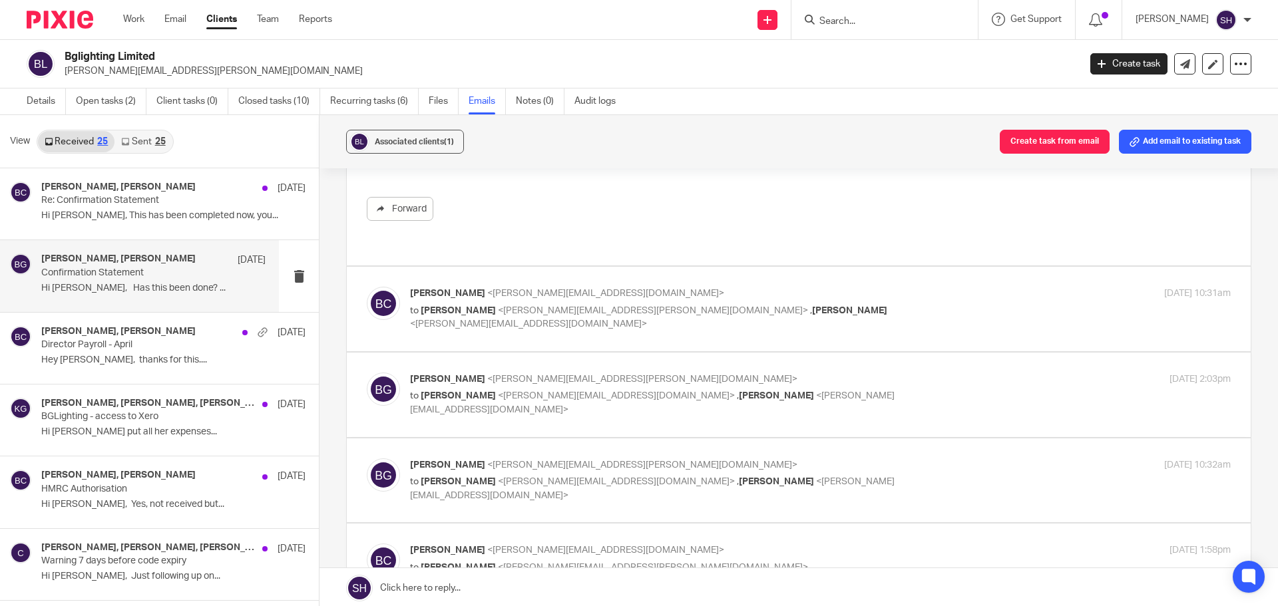
click at [574, 319] on label at bounding box center [799, 309] width 904 height 85
click at [367, 287] on input "checkbox" at bounding box center [366, 286] width 1 height 1
checkbox input "true"
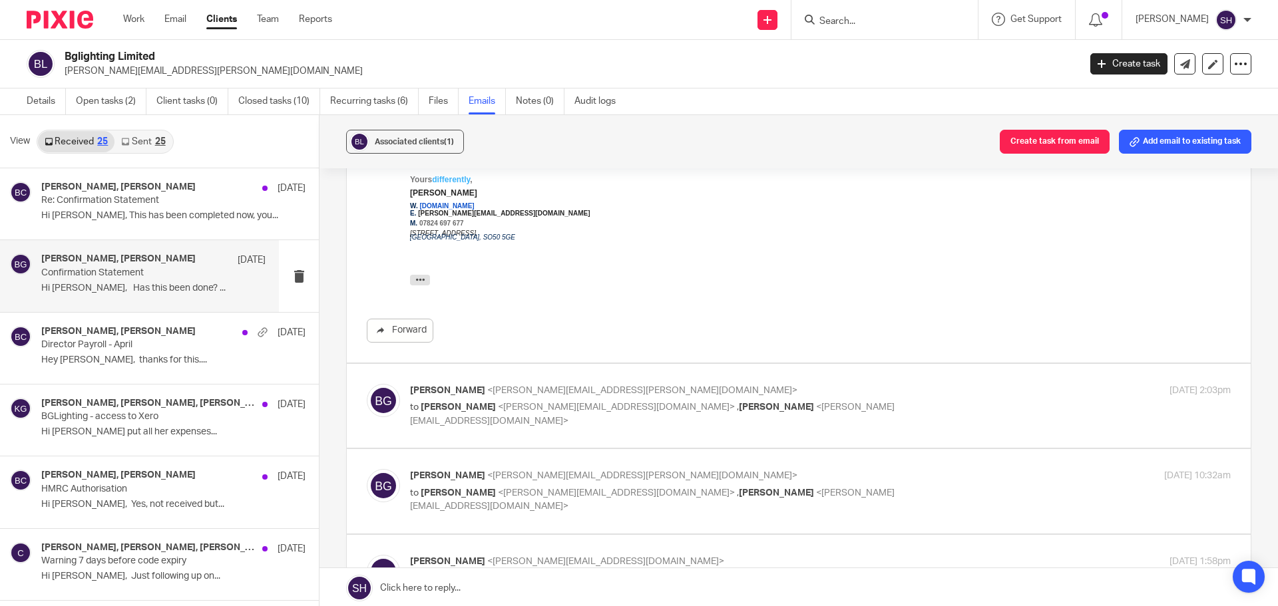
scroll to position [732, 0]
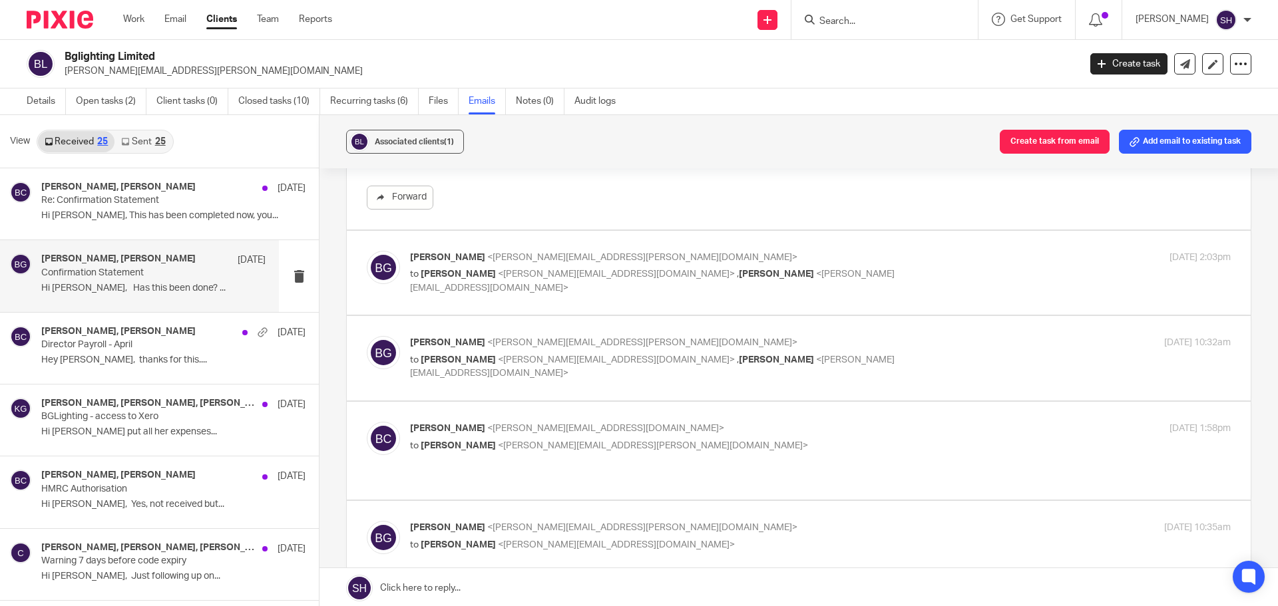
click at [561, 294] on label at bounding box center [799, 273] width 904 height 85
click at [367, 251] on input "checkbox" at bounding box center [366, 250] width 1 height 1
checkbox input "true"
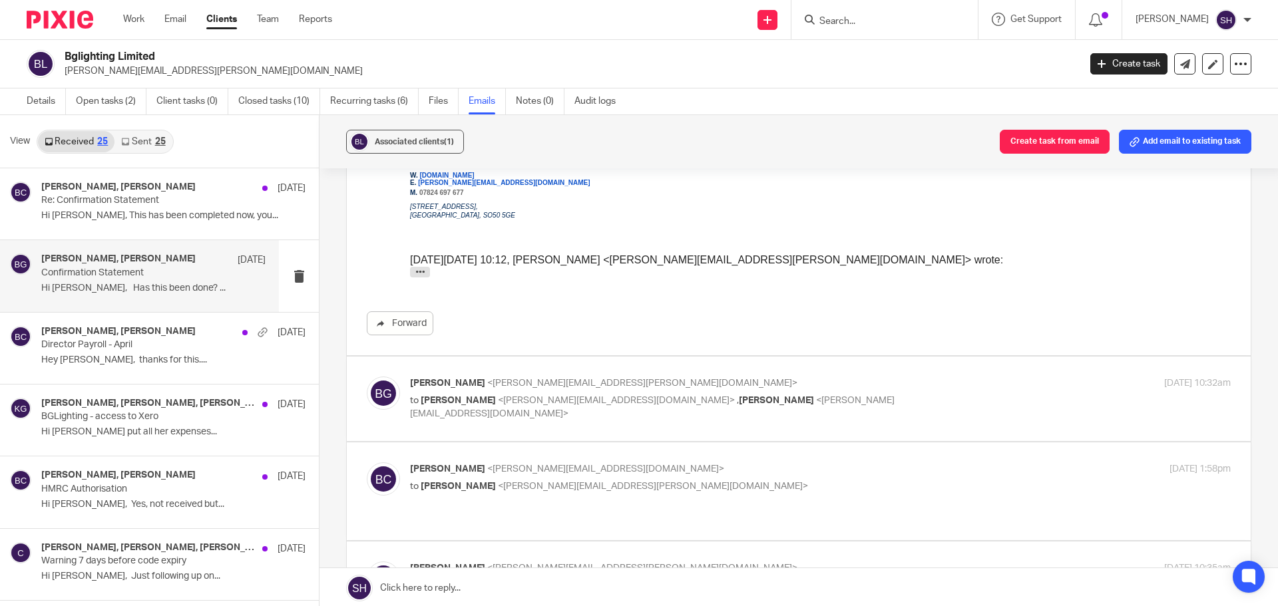
scroll to position [1265, 0]
click at [528, 411] on label at bounding box center [799, 397] width 904 height 85
click at [367, 375] on input "checkbox" at bounding box center [366, 375] width 1 height 1
checkbox input "true"
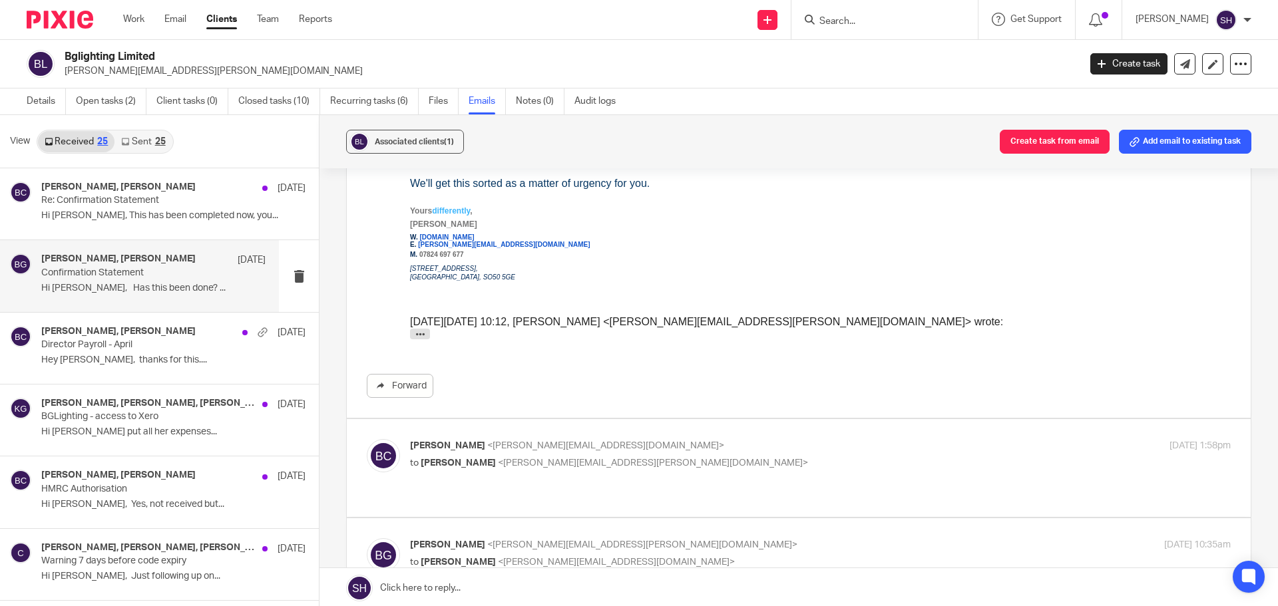
scroll to position [2329, 0]
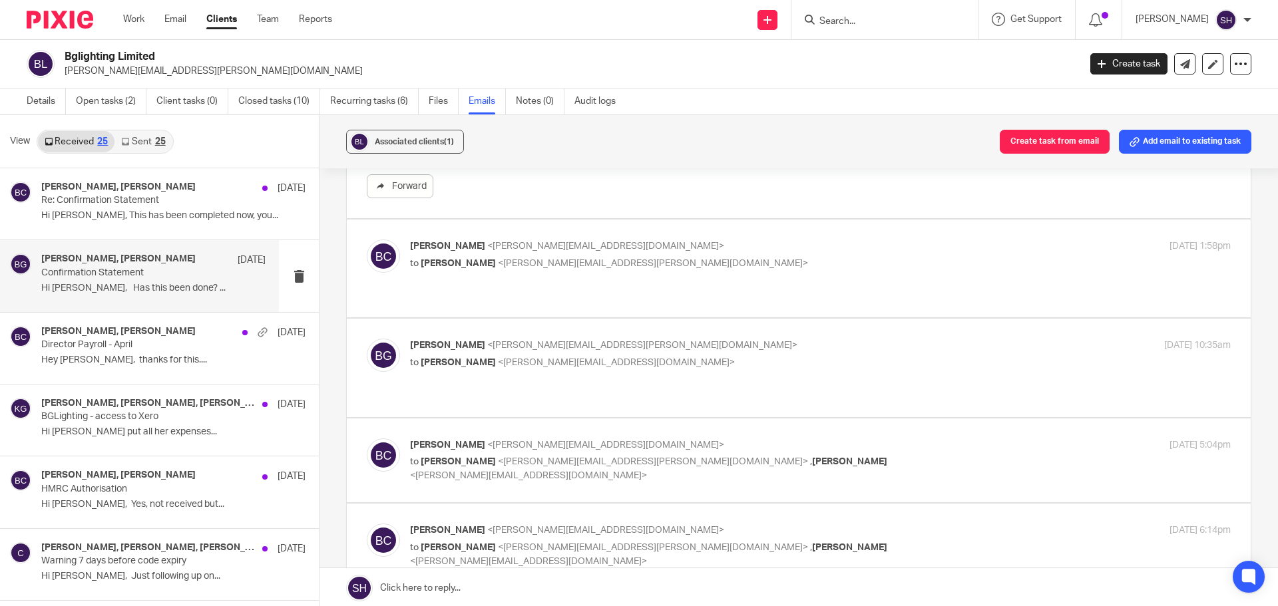
click at [542, 280] on label at bounding box center [799, 269] width 904 height 98
click at [367, 240] on input "checkbox" at bounding box center [366, 239] width 1 height 1
checkbox input "true"
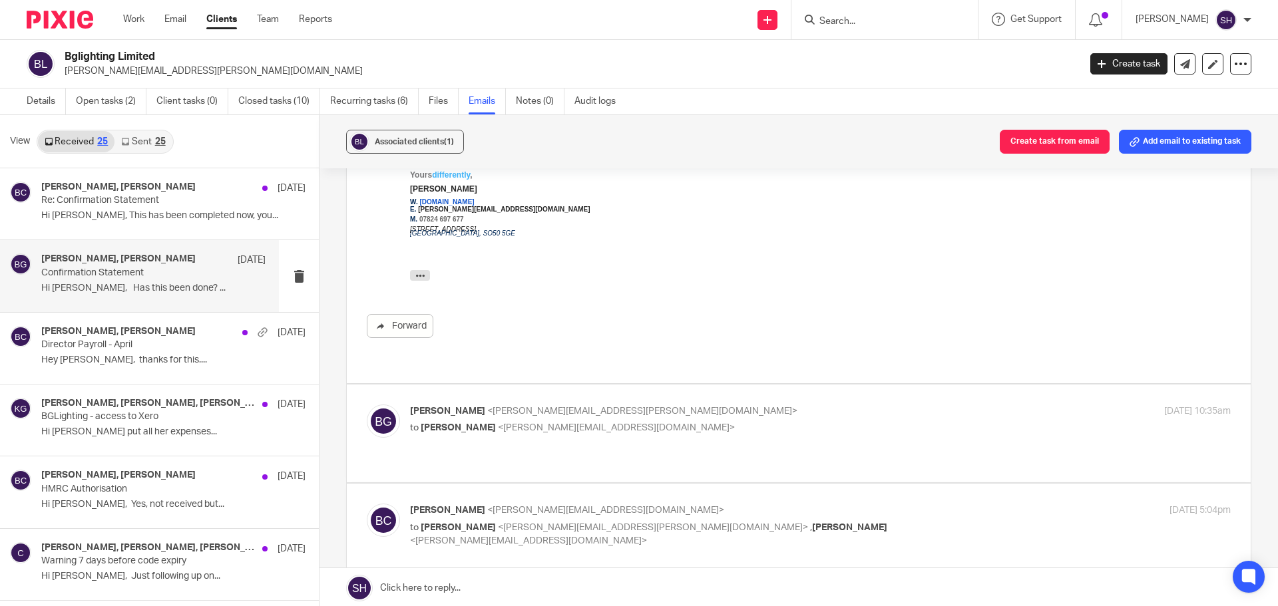
scroll to position [2529, 0]
click at [491, 418] on div "Bethany Gupwell <bethany.gupwell@bglighting.london> to Becky Cole <becky@weared…" at bounding box center [799, 432] width 864 height 58
click at [491, 423] on label at bounding box center [799, 432] width 904 height 98
click at [367, 403] on input "checkbox" at bounding box center [366, 403] width 1 height 1
checkbox input "true"
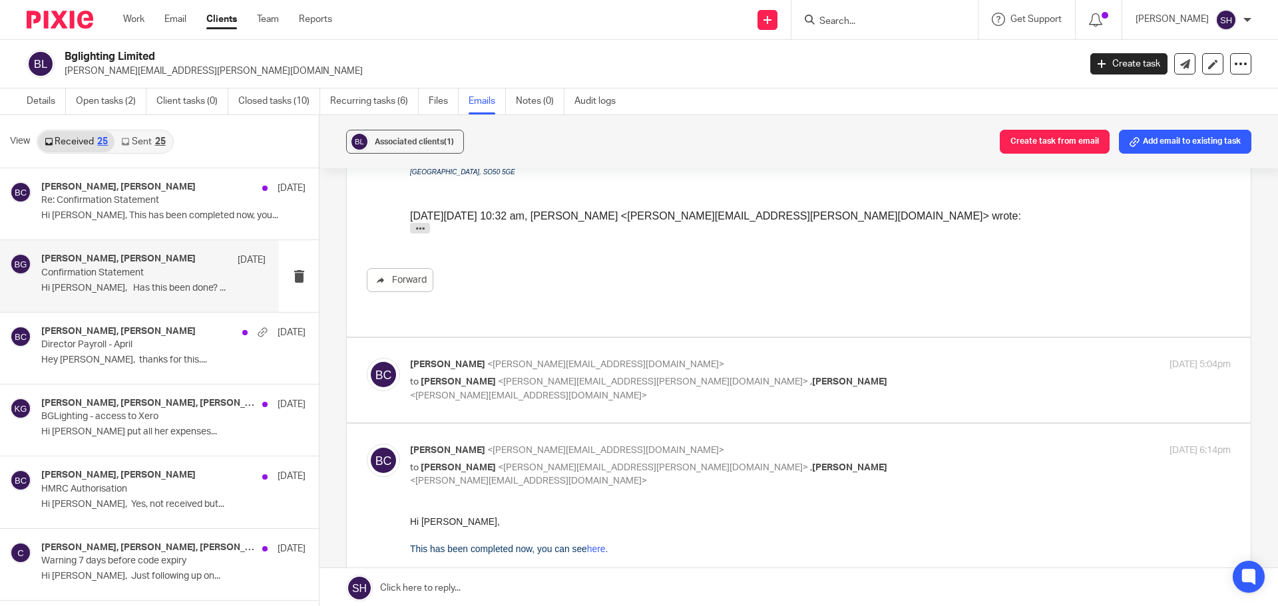
scroll to position [3261, 0]
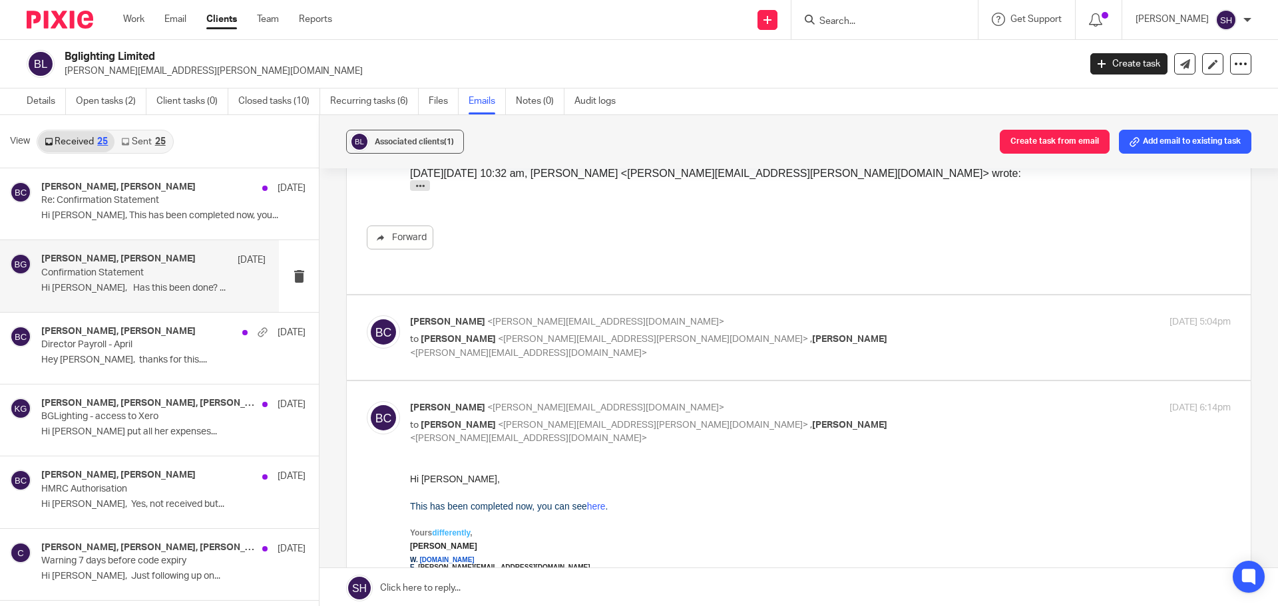
click at [518, 326] on label at bounding box center [799, 337] width 904 height 85
click at [367, 315] on input "checkbox" at bounding box center [366, 315] width 1 height 1
checkbox input "true"
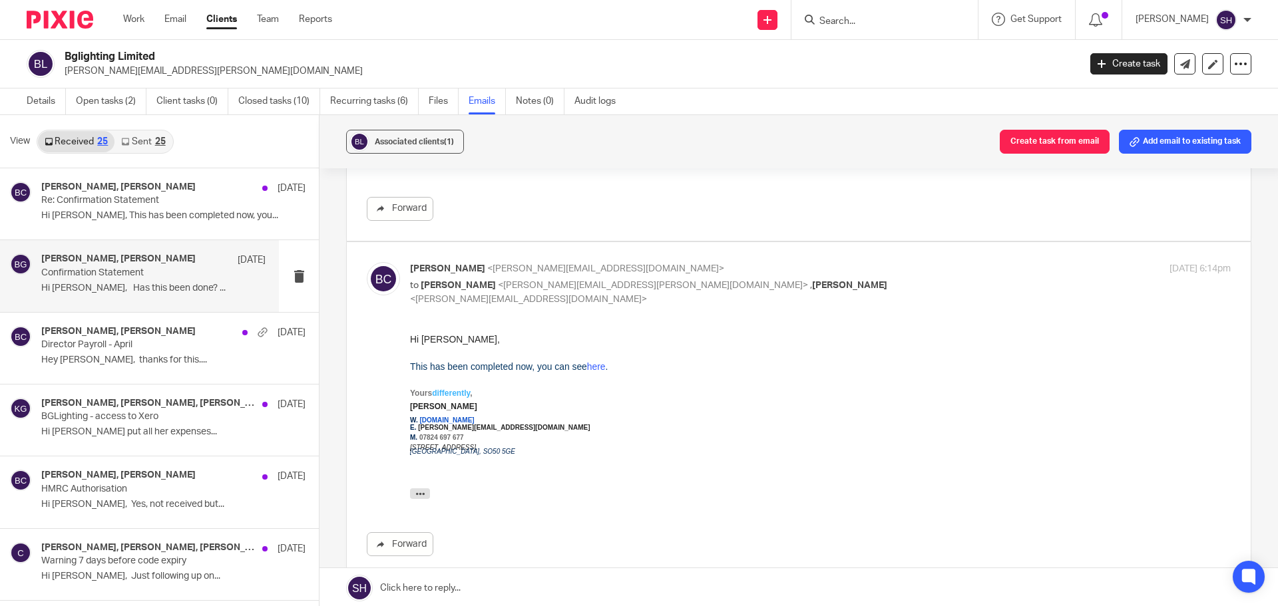
scroll to position [3766, 0]
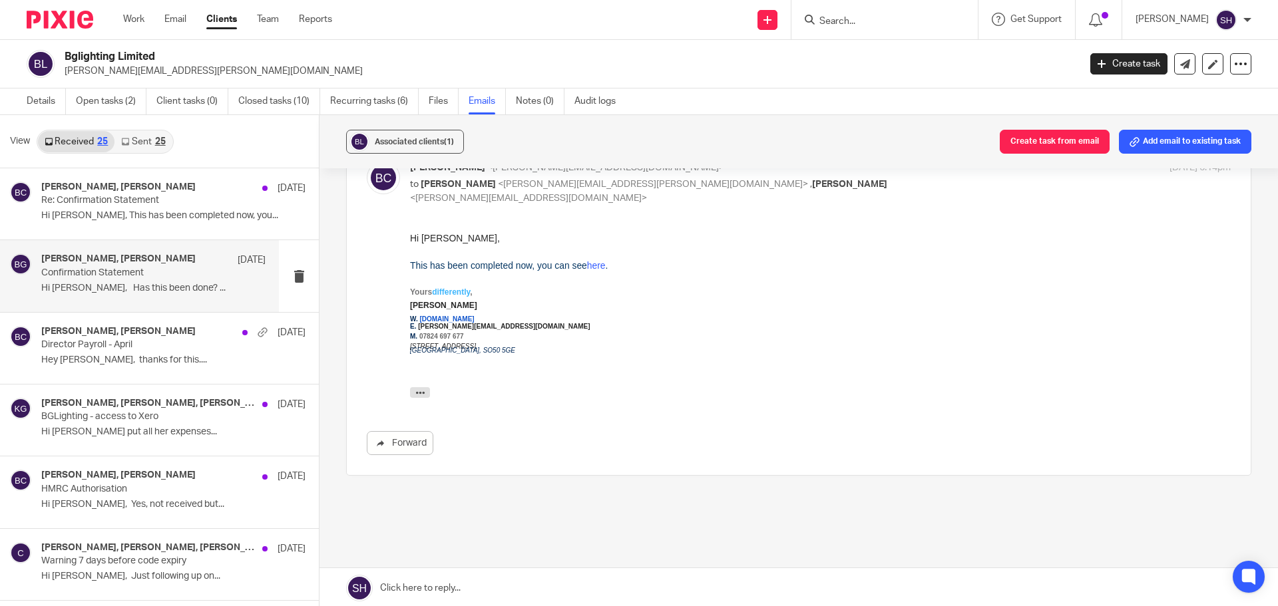
click at [156, 152] on div "Received 25 Sent 25" at bounding box center [105, 142] width 137 height 24
click at [156, 144] on div "25" at bounding box center [160, 141] width 11 height 9
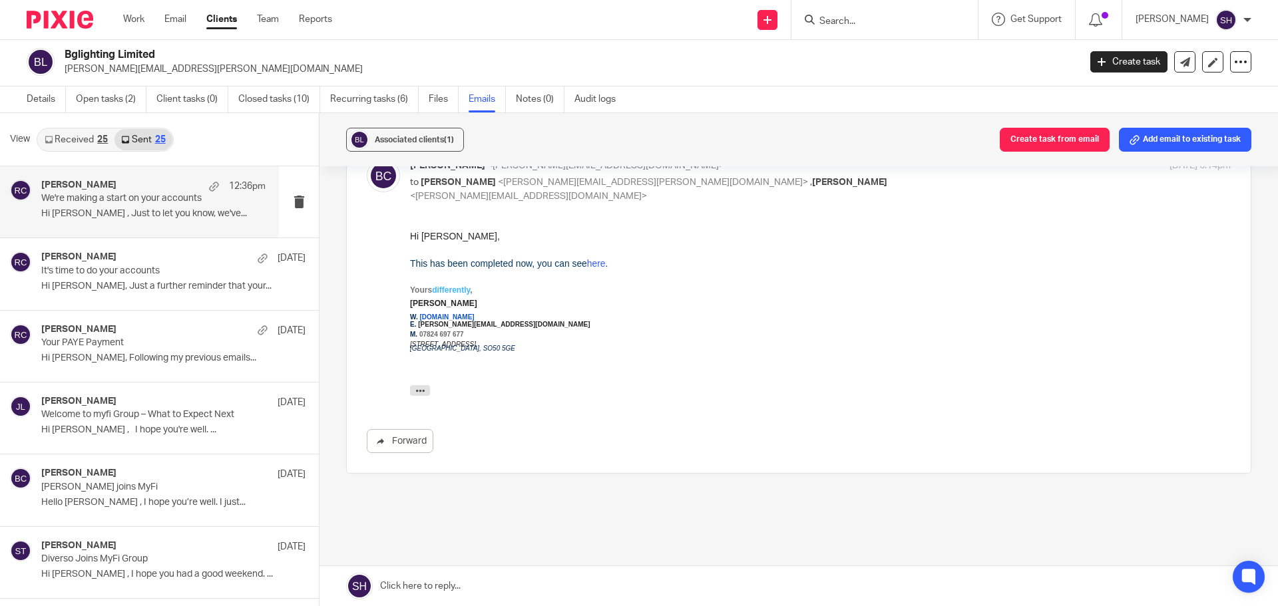
click at [149, 229] on div "Rebecca Cole 12:36pm We're making a start on your accounts Hi Bethany , Just to…" at bounding box center [139, 201] width 279 height 71
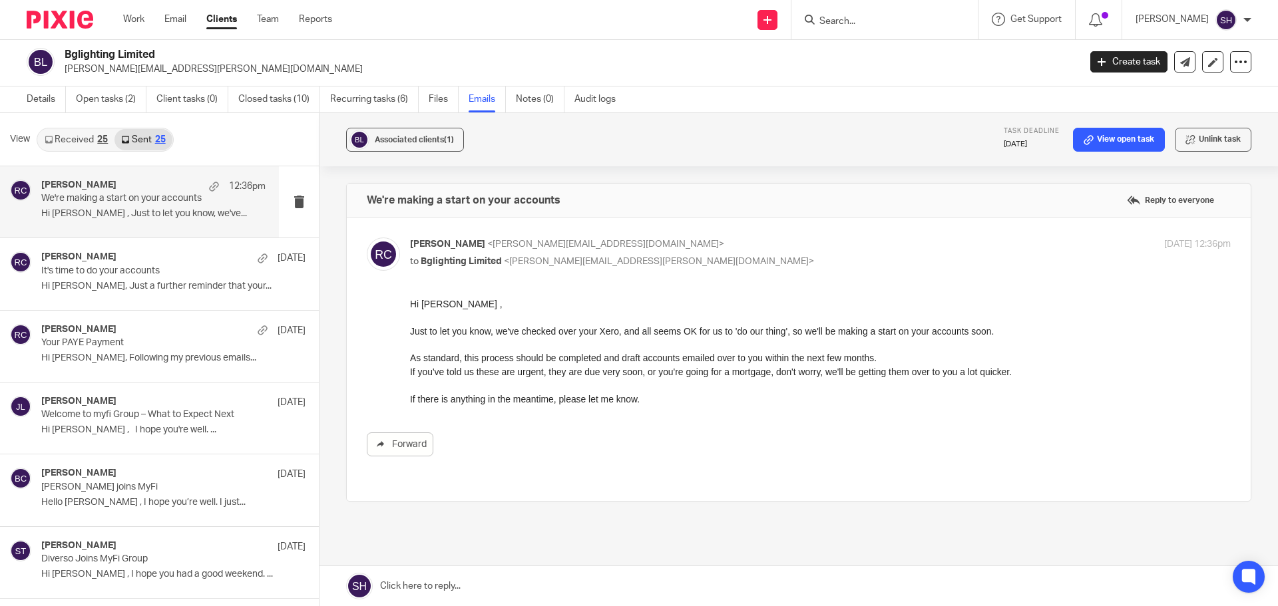
scroll to position [0, 0]
click at [99, 299] on div "Rebecca Cole 15 Aug It's time to do your accounts Hi Bethany, Just a further re…" at bounding box center [139, 273] width 279 height 71
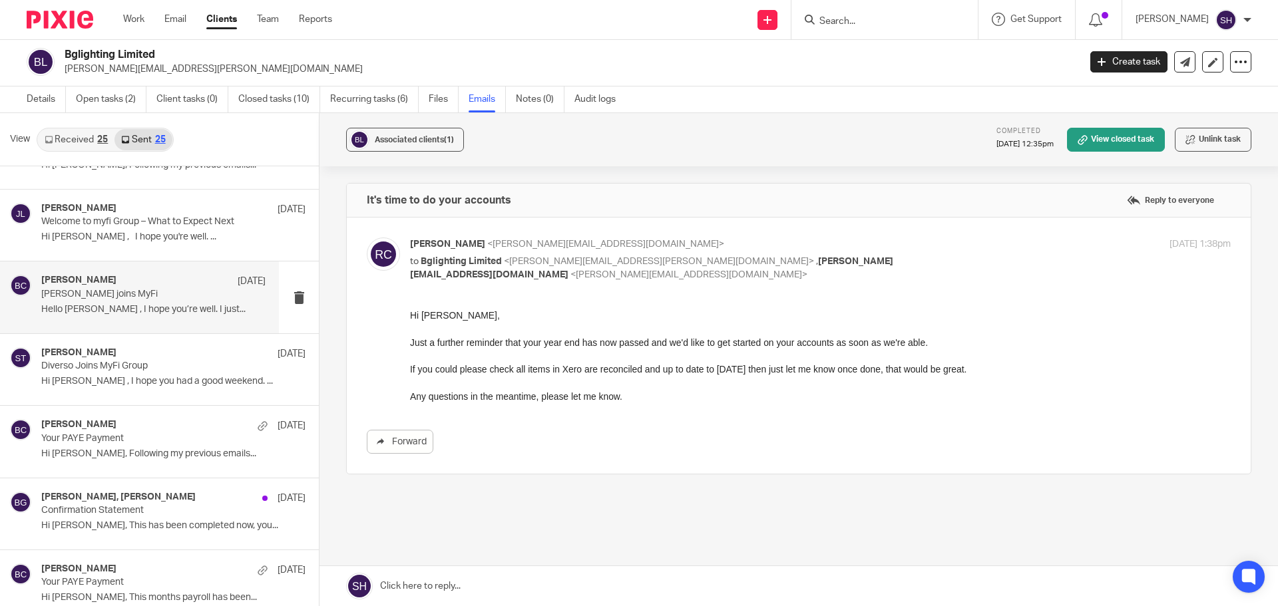
scroll to position [200, 0]
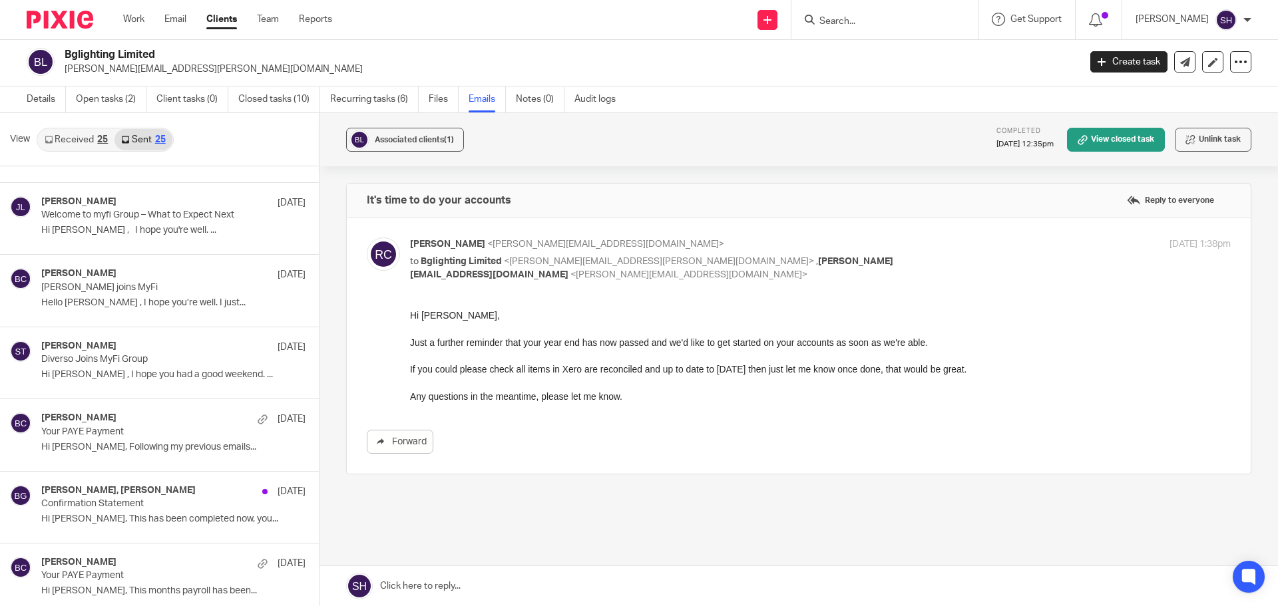
click at [83, 145] on link "Received 25" at bounding box center [76, 139] width 77 height 21
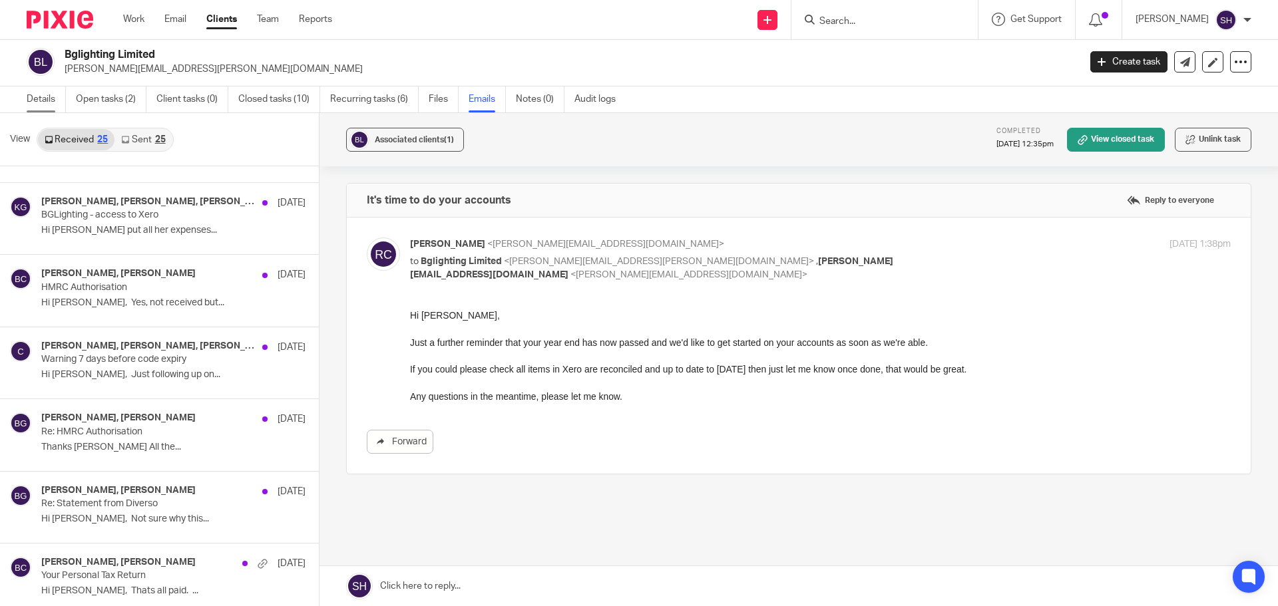
click at [51, 98] on link "Details" at bounding box center [46, 100] width 39 height 26
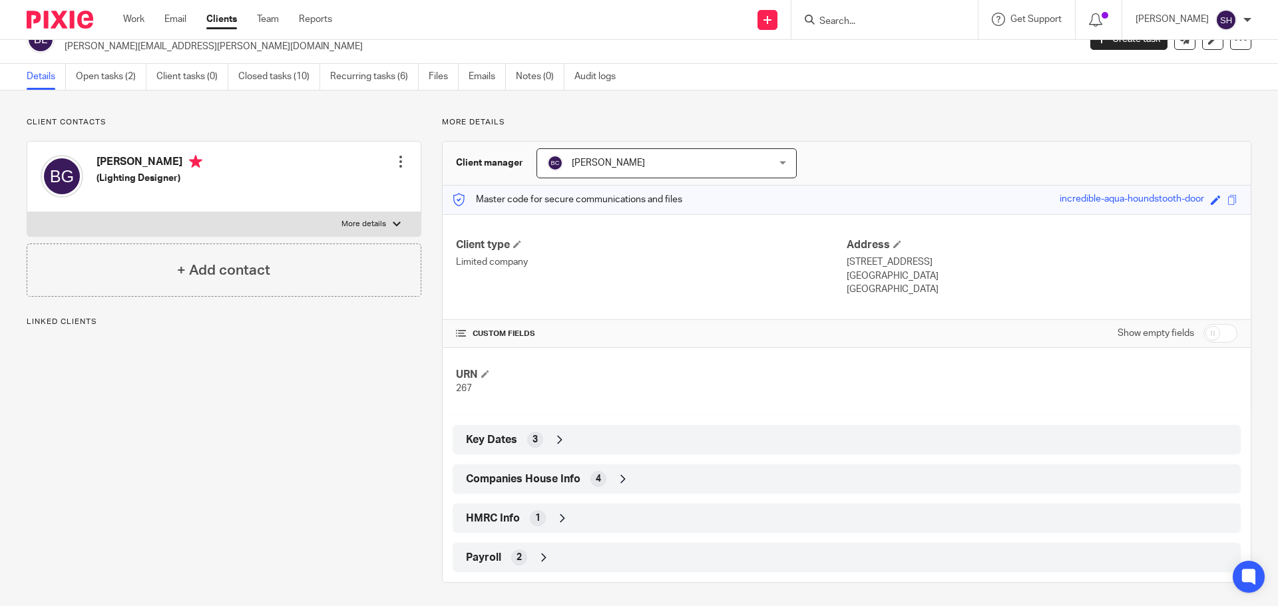
scroll to position [28, 0]
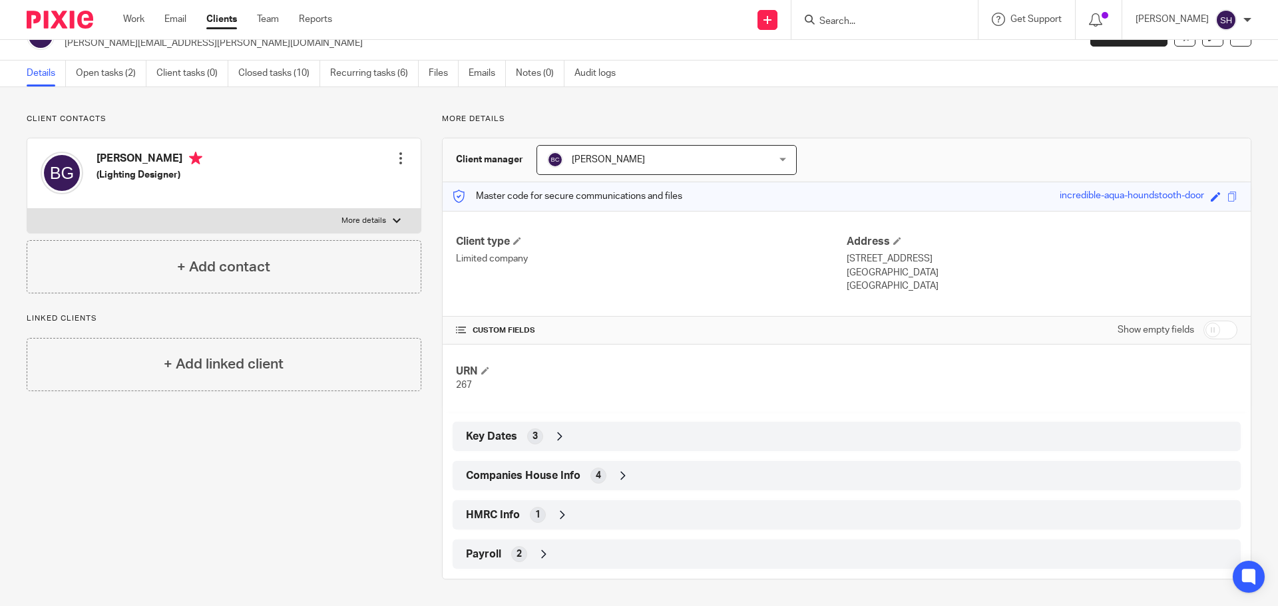
click at [575, 508] on div "HMRC Info 1" at bounding box center [847, 515] width 768 height 23
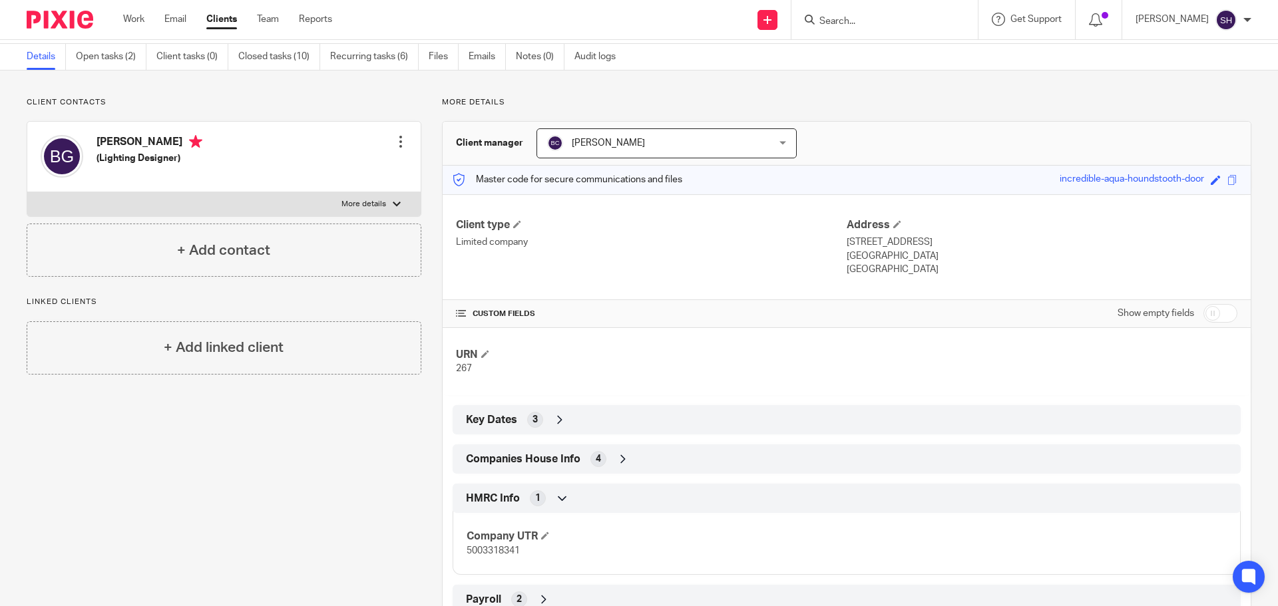
scroll to position [0, 0]
